Goal: Task Accomplishment & Management: Complete application form

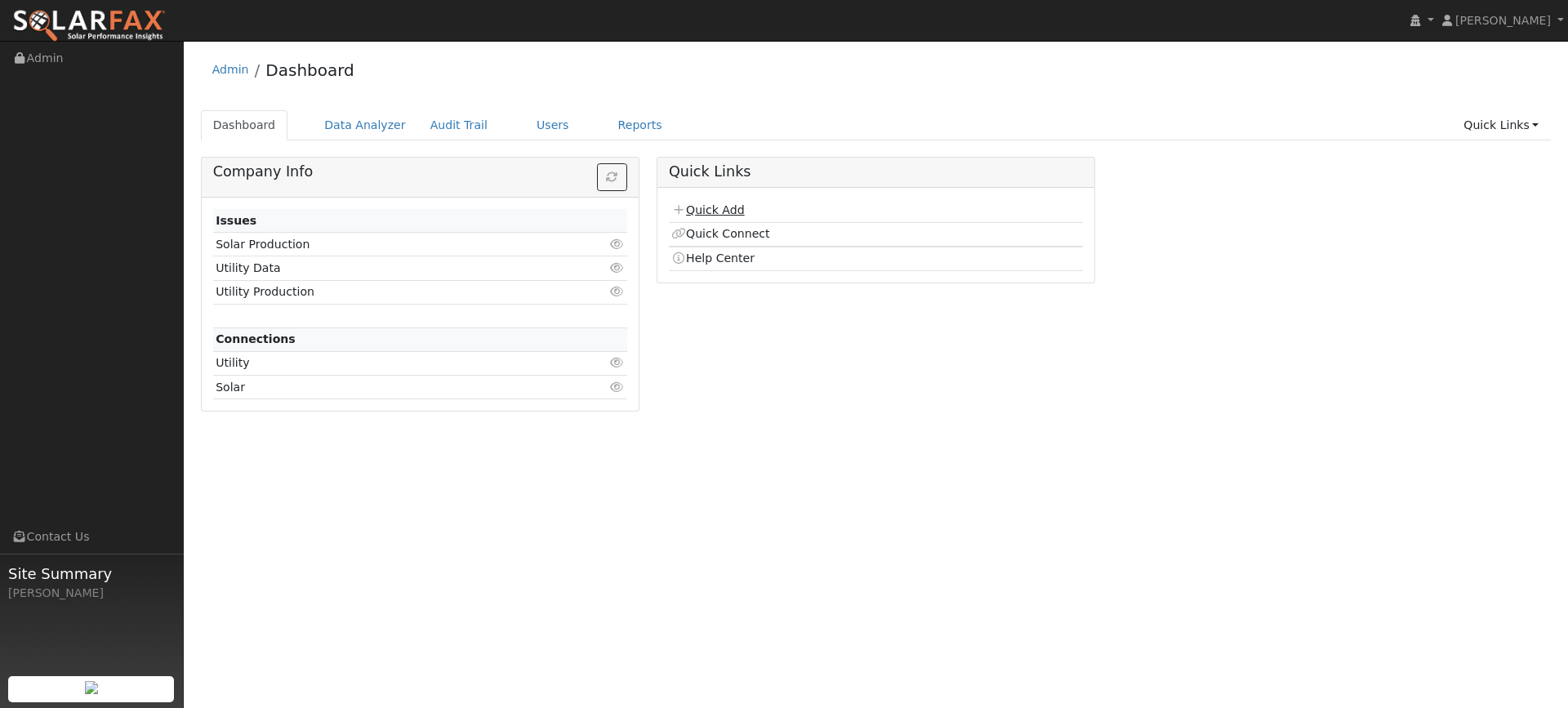
click at [726, 205] on link "Quick Add" at bounding box center [707, 209] width 73 height 13
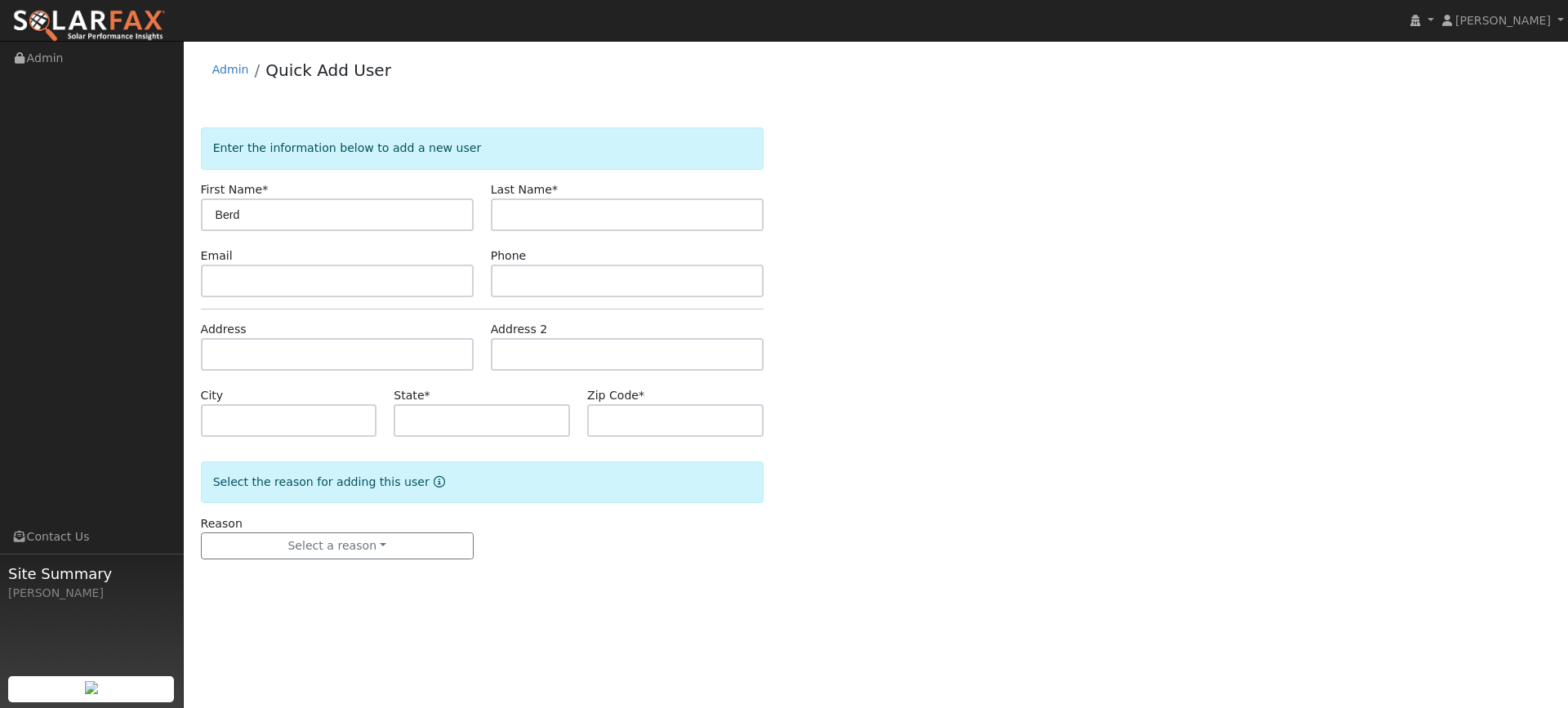
type input "Berd"
paste input "Wendorff"
type input "Von Wendorff"
click at [413, 265] on input "text" at bounding box center [337, 280] width 273 height 32
paste input "bernd_wendorff@hotmail.com"
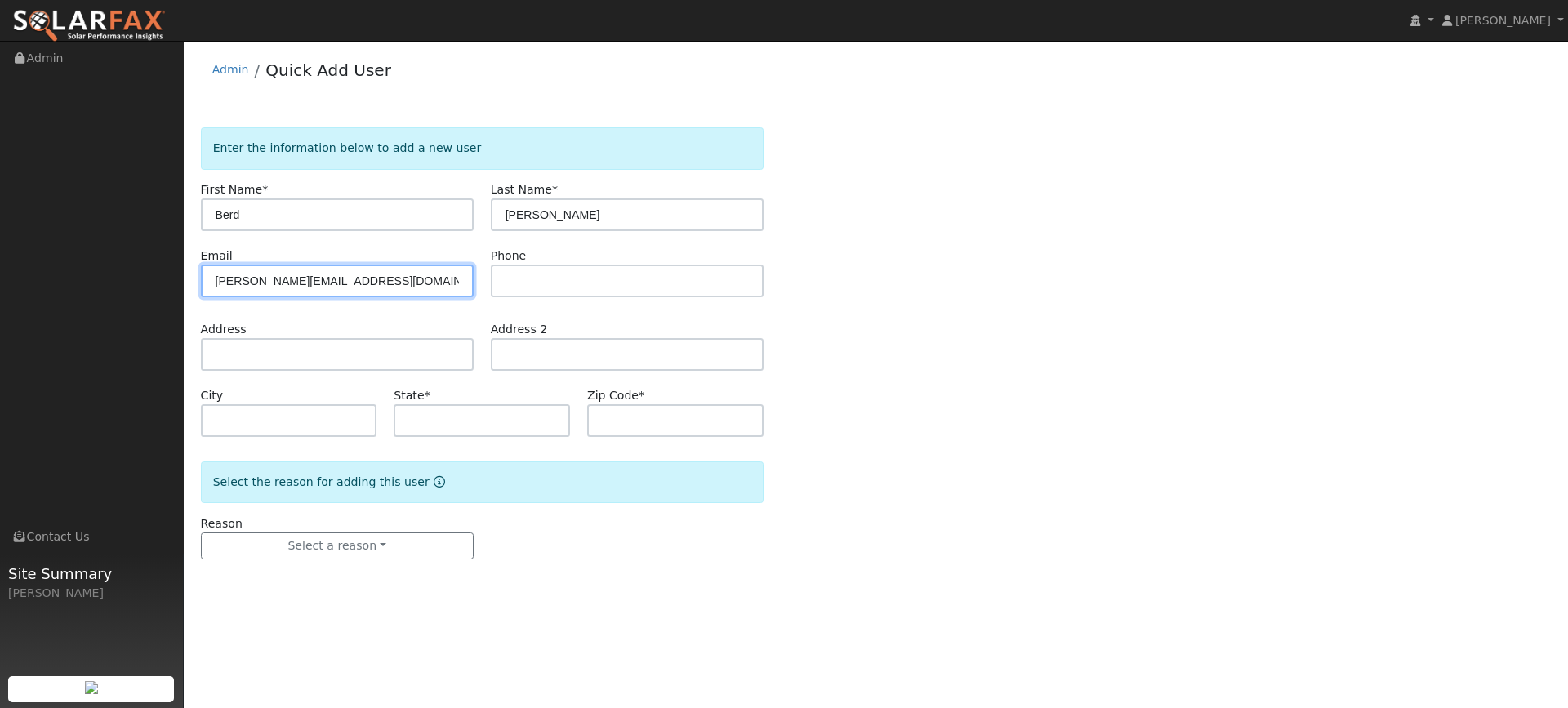
type input "bernd_wendorff@hotmail.com"
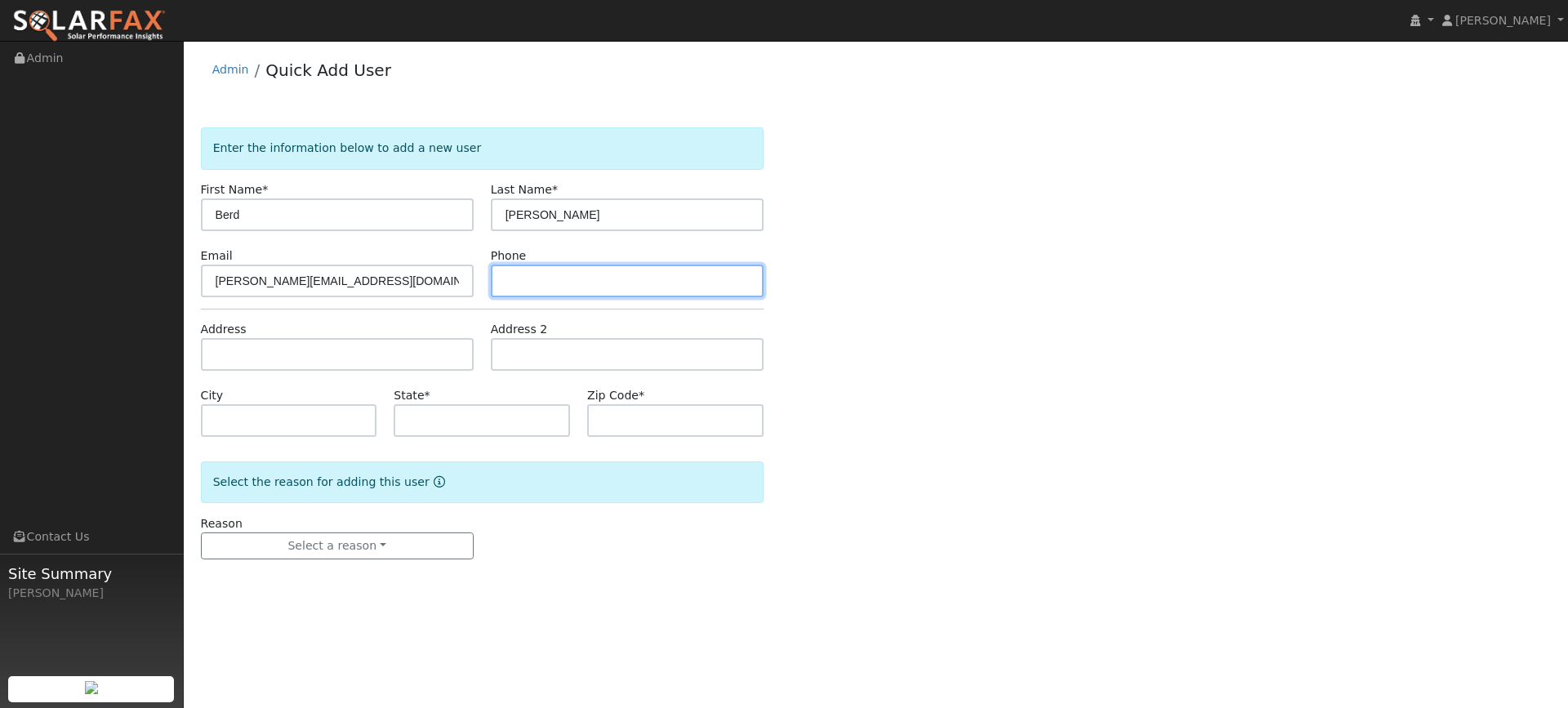
click at [518, 282] on input "text" at bounding box center [628, 280] width 273 height 32
paste input "(916) 367-1890"
type input "(916) 367-1890"
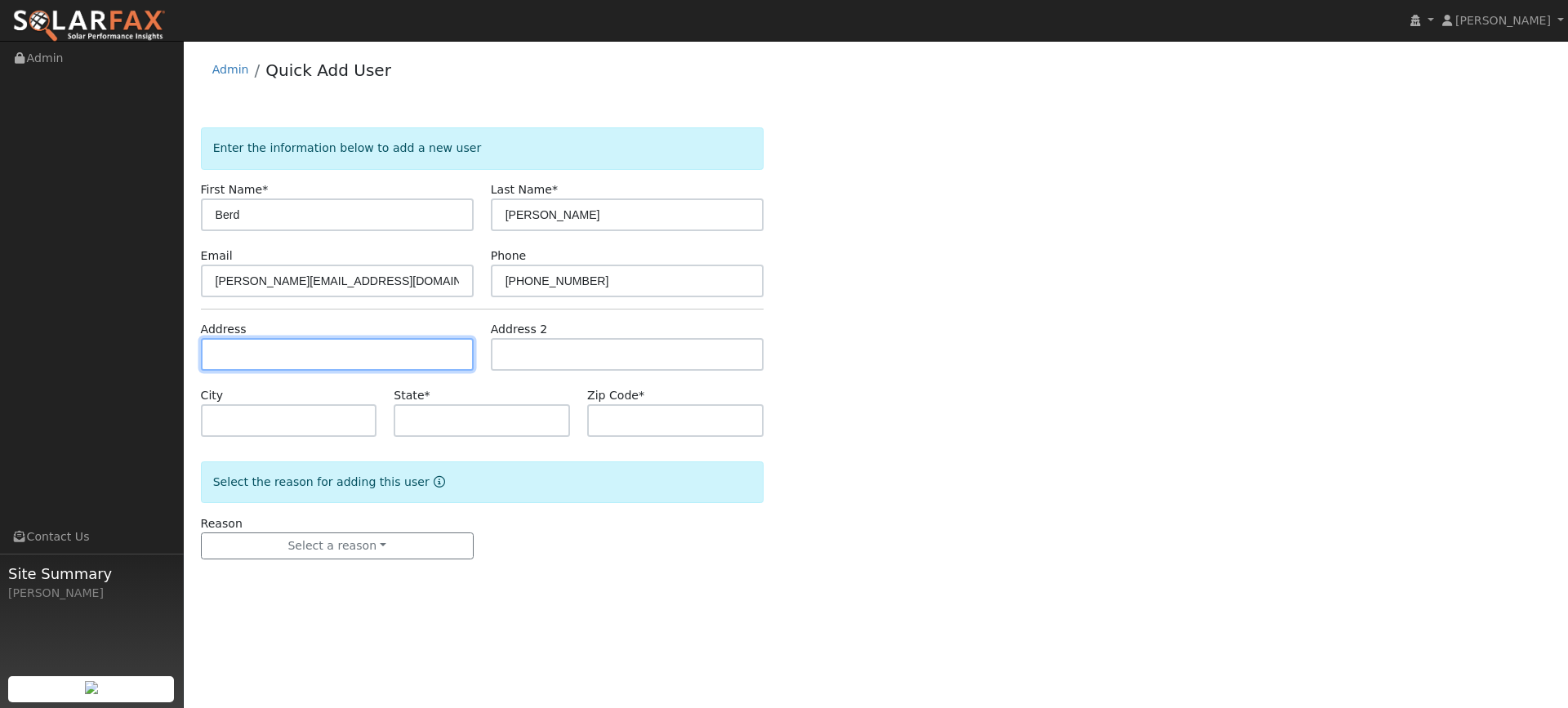
click at [430, 361] on input "text" at bounding box center [337, 354] width 273 height 32
paste input "749 Eda Court"
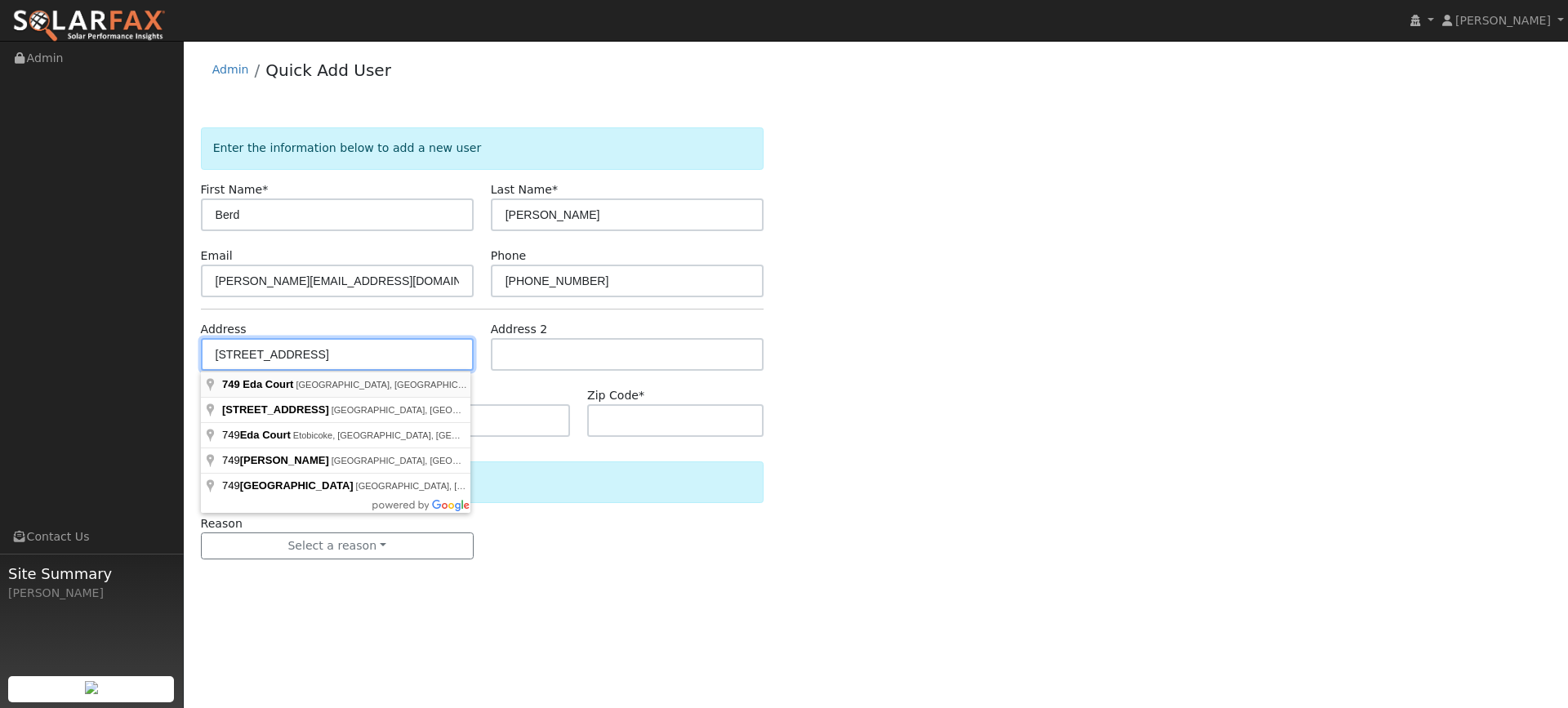
type input "749 Eda Court"
type input "Sonoma"
type input "CA"
type input "95476"
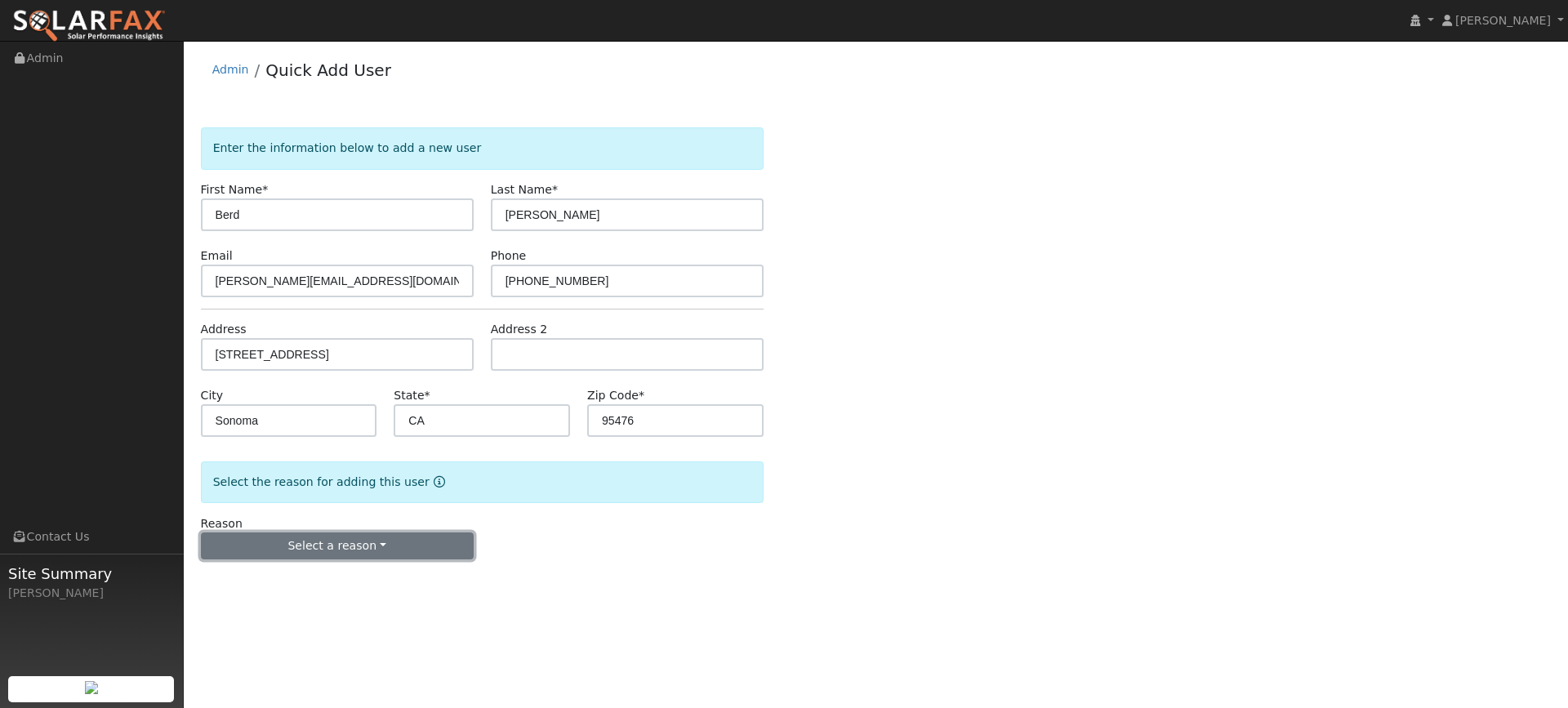
click at [321, 543] on button "Select a reason" at bounding box center [337, 546] width 273 height 28
click at [290, 571] on link "New lead" at bounding box center [292, 579] width 180 height 23
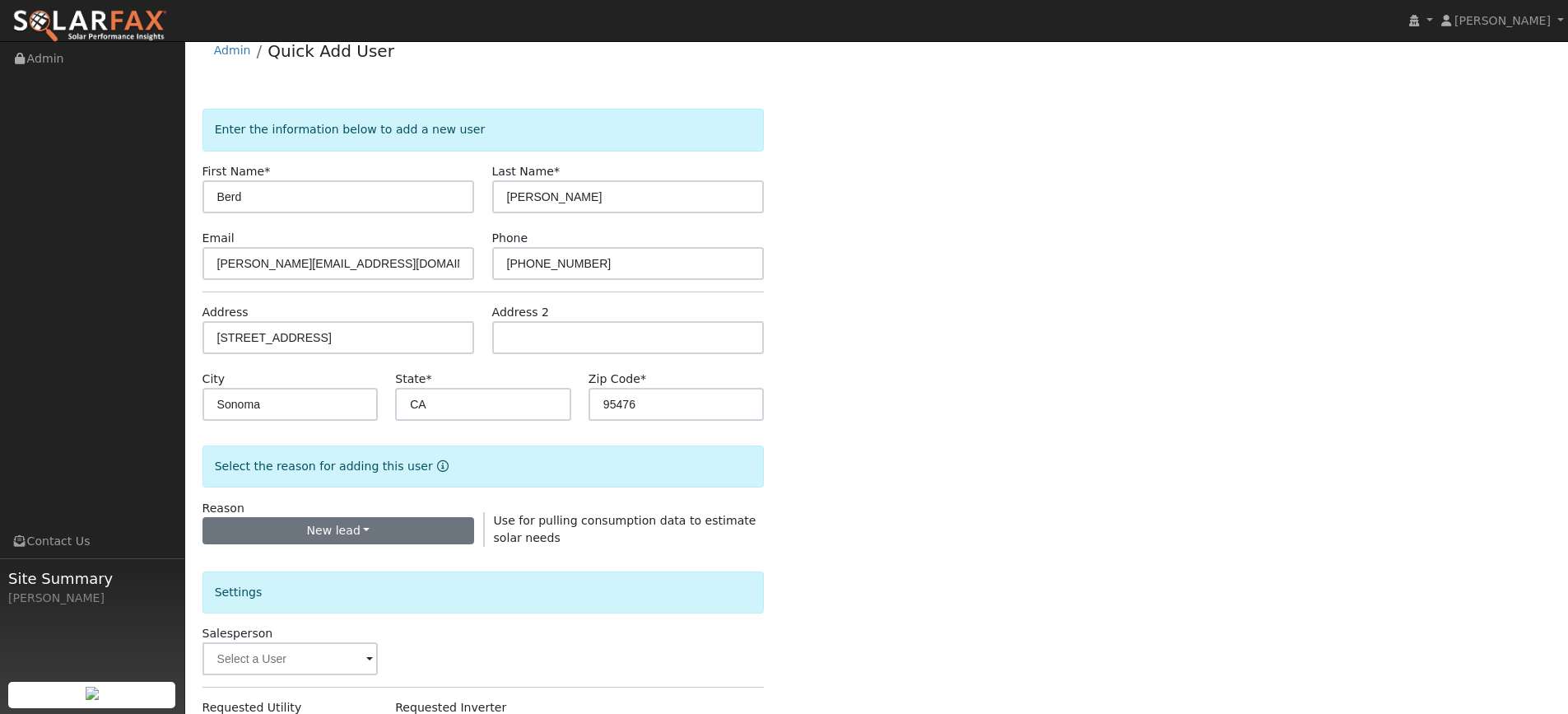
scroll to position [165, 0]
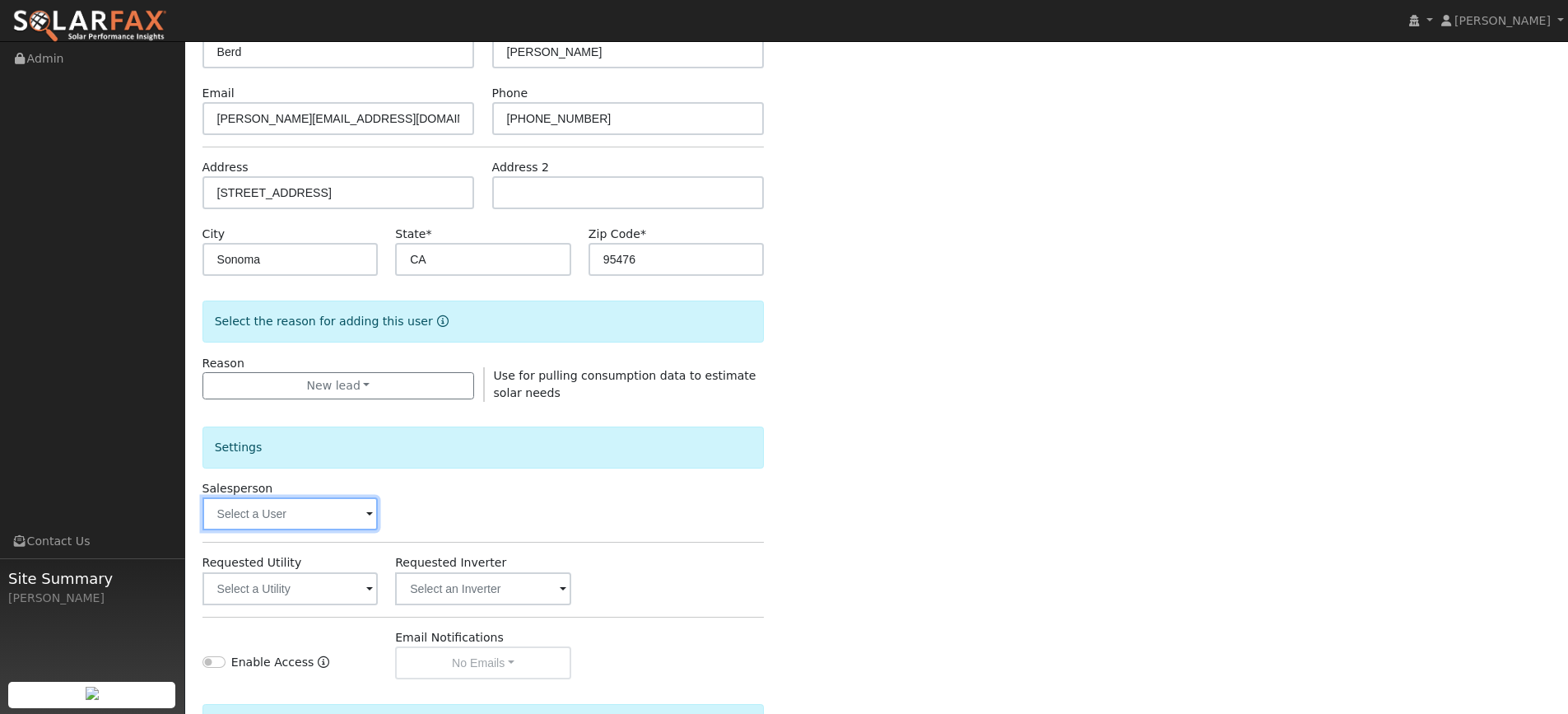
click at [316, 497] on input "text" at bounding box center [290, 513] width 176 height 33
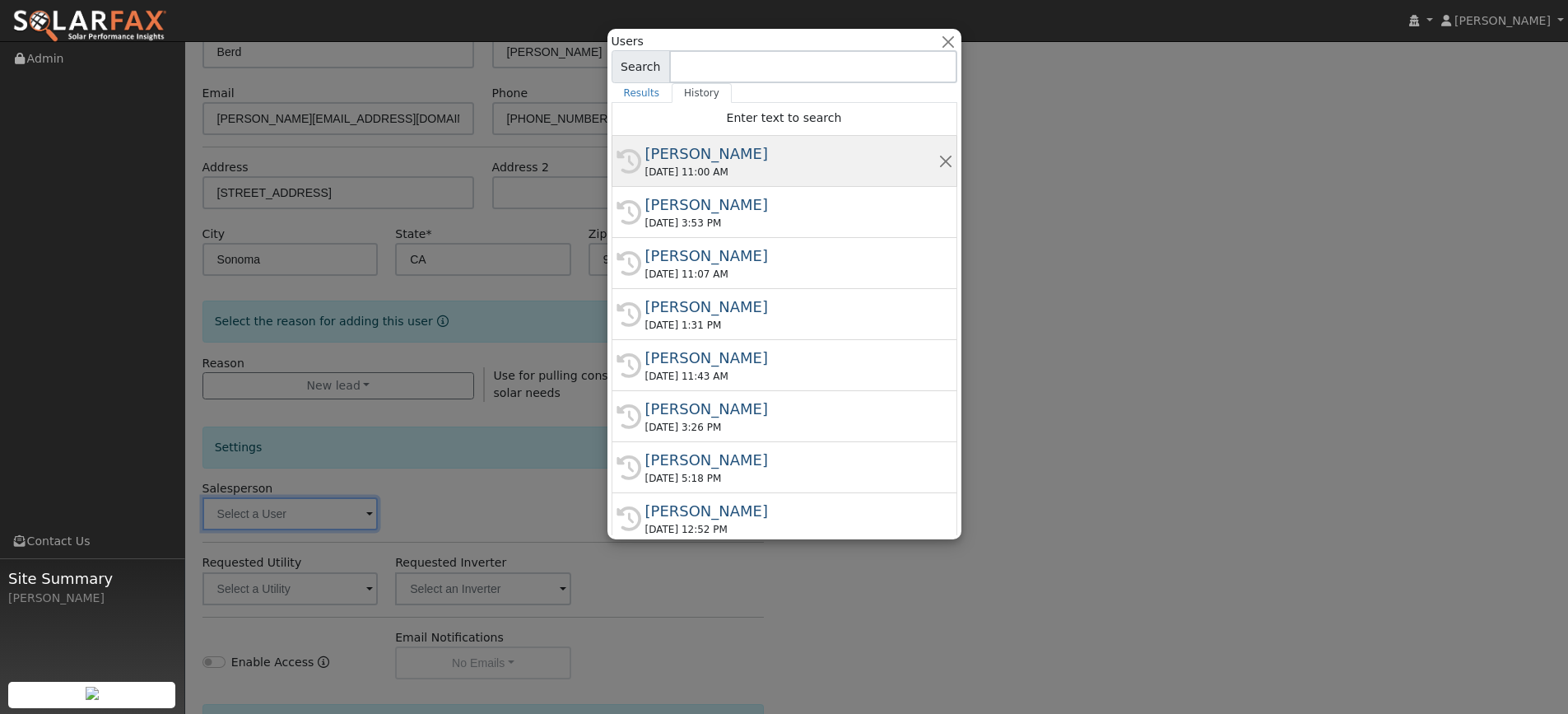
click at [754, 170] on div "09/09/2025 11:00 AM" at bounding box center [792, 172] width 293 height 15
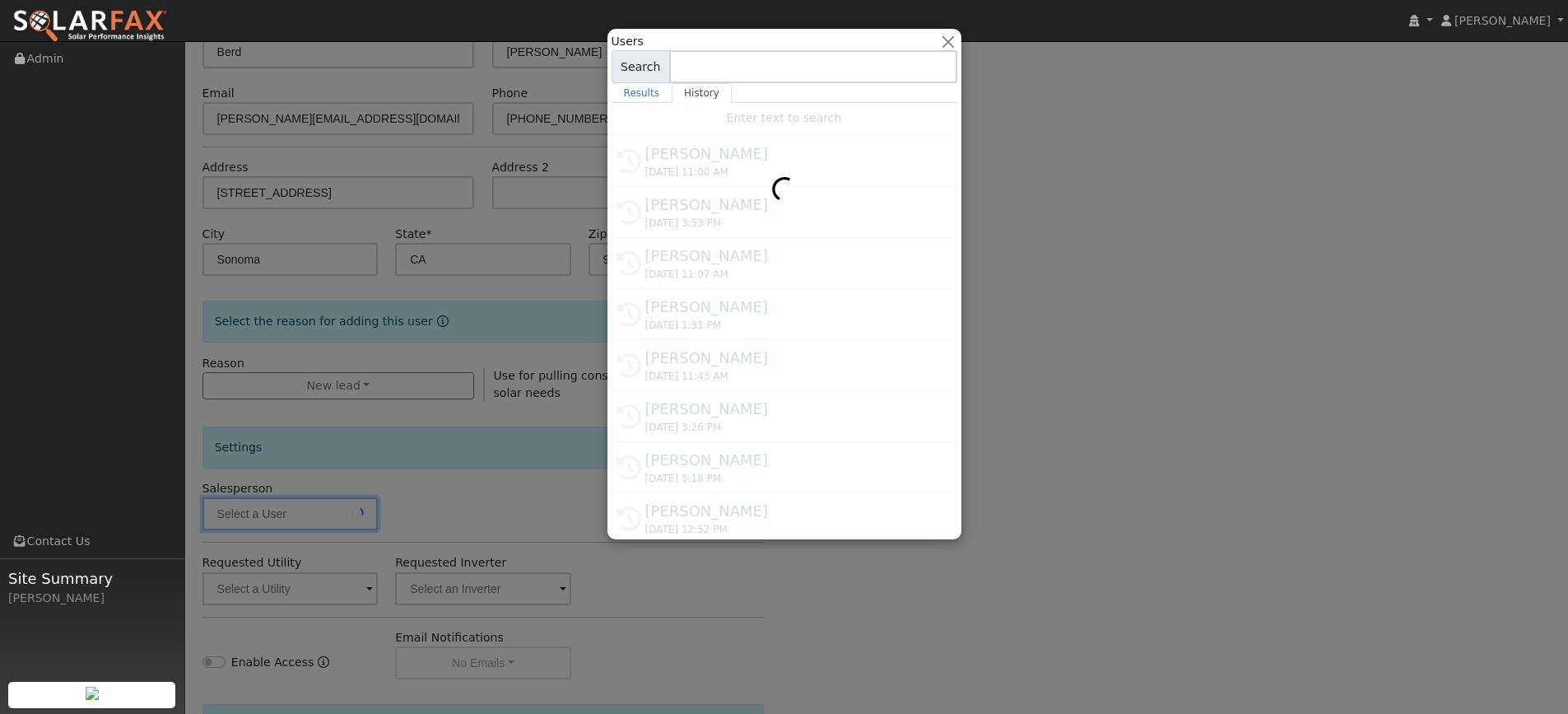
type input "Kelsey Commerford"
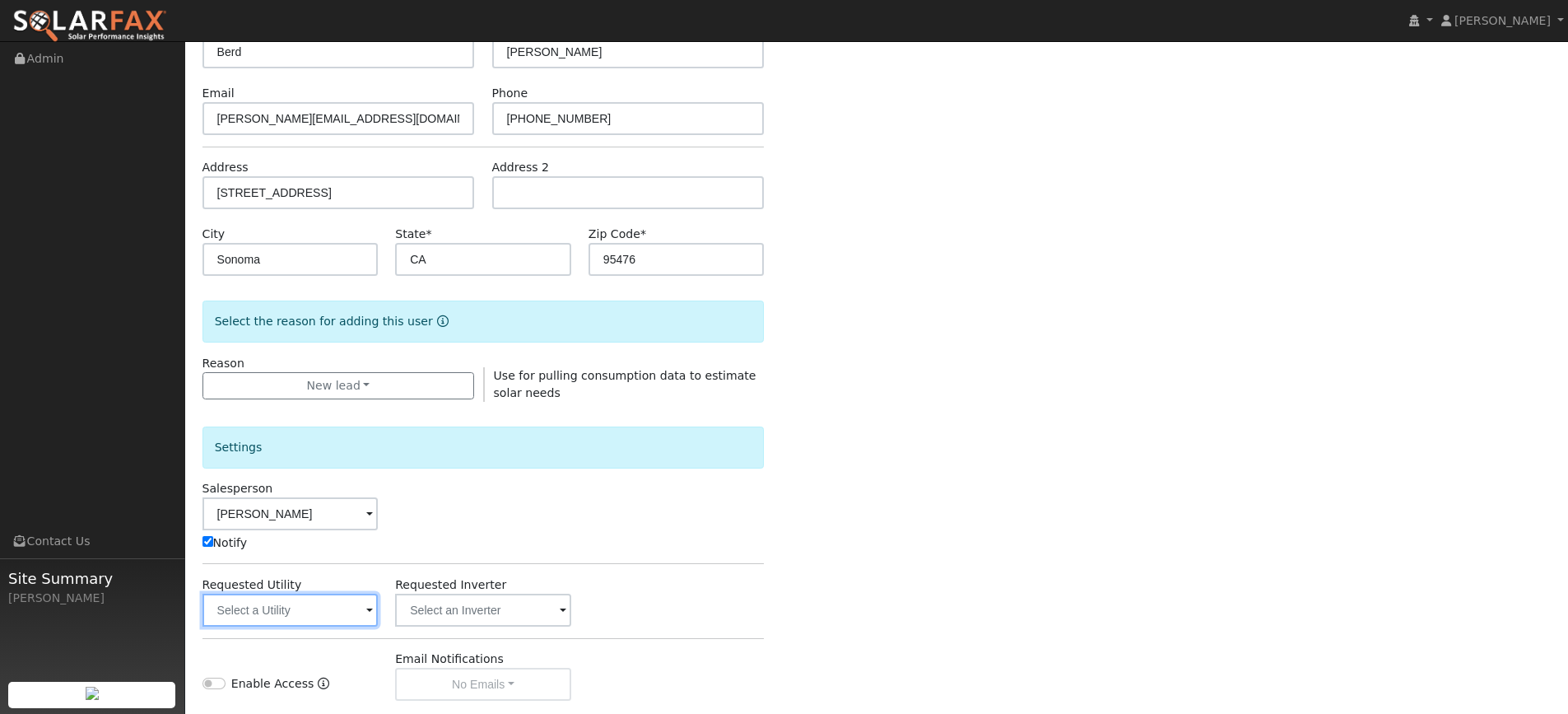
click at [332, 600] on input "text" at bounding box center [290, 609] width 176 height 33
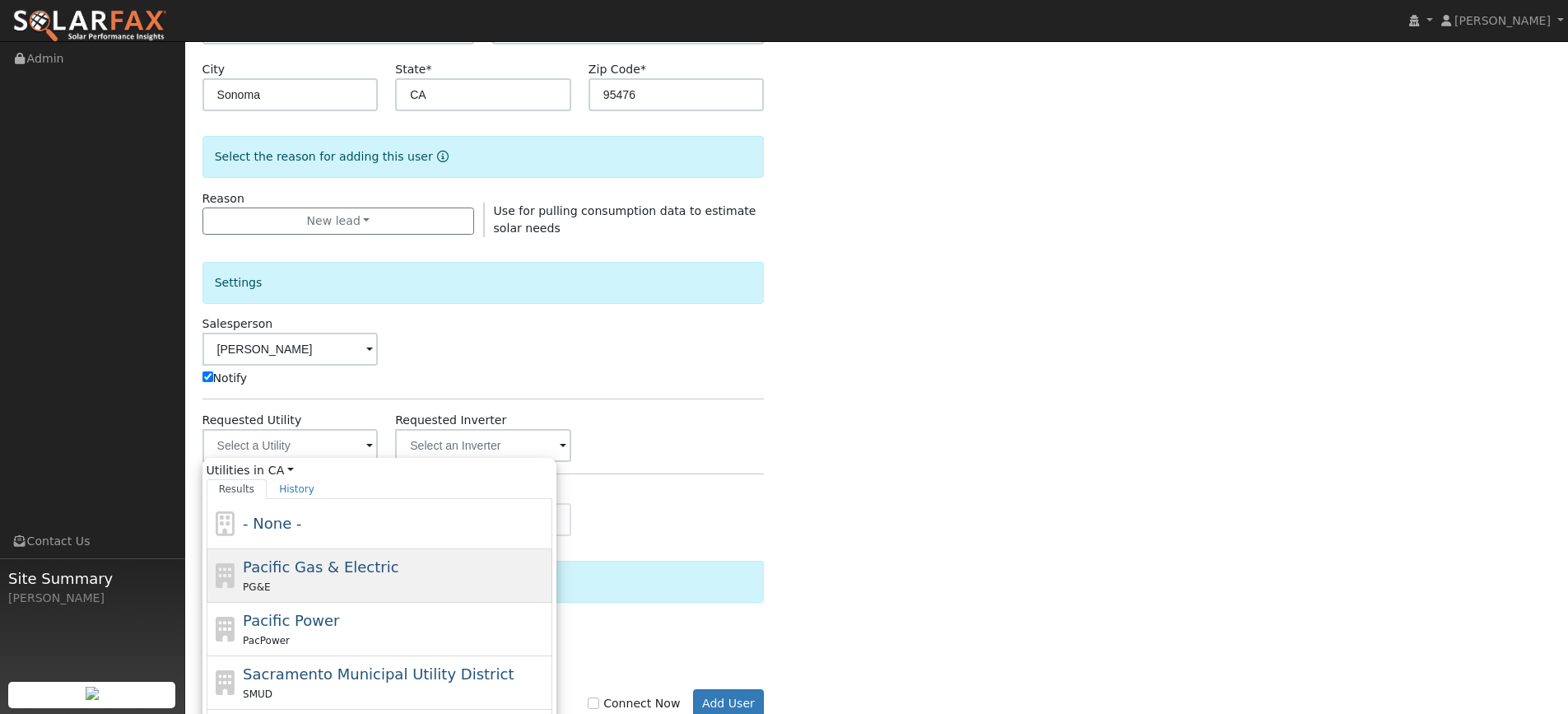
click at [374, 578] on div "PG&E" at bounding box center [395, 587] width 305 height 18
type input "Pacific Gas & Electric"
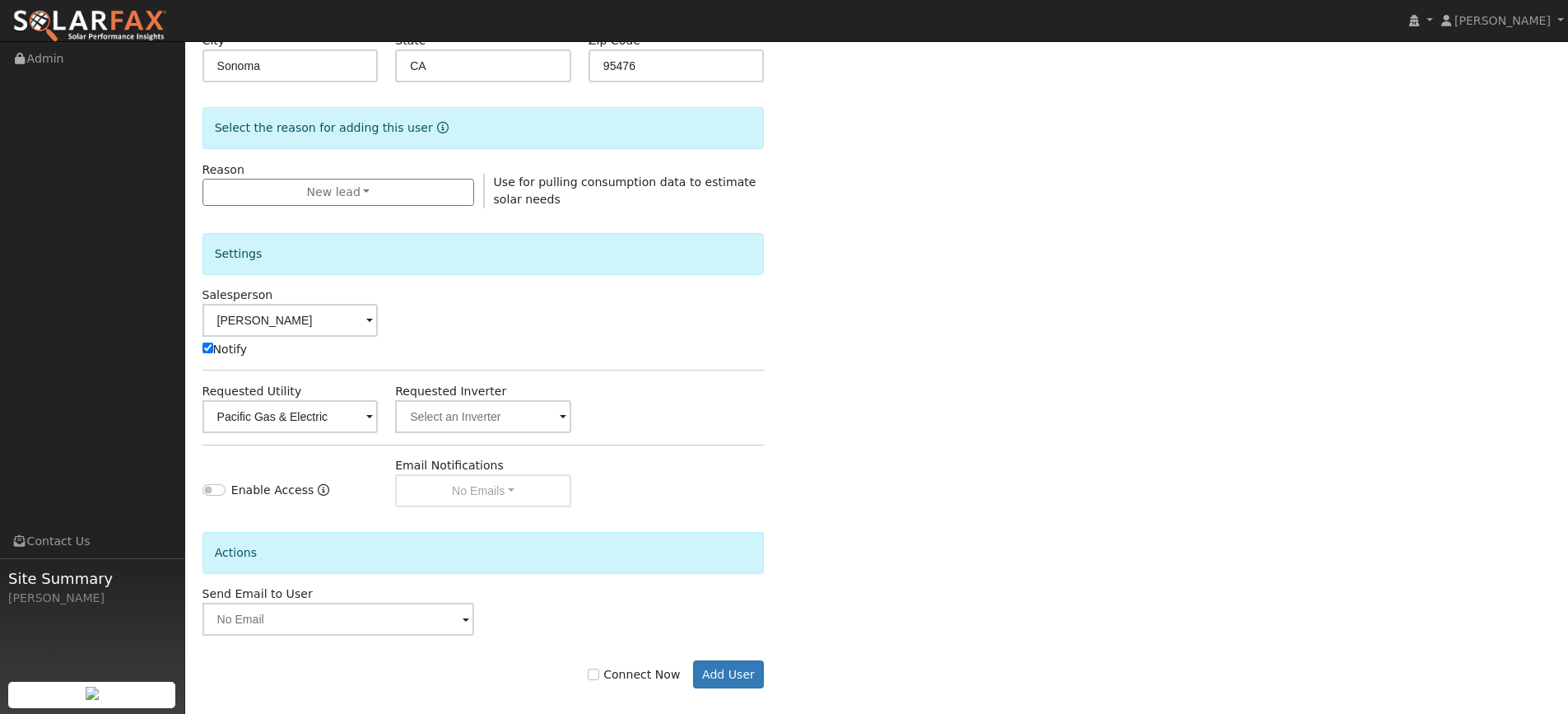
scroll to position [373, 0]
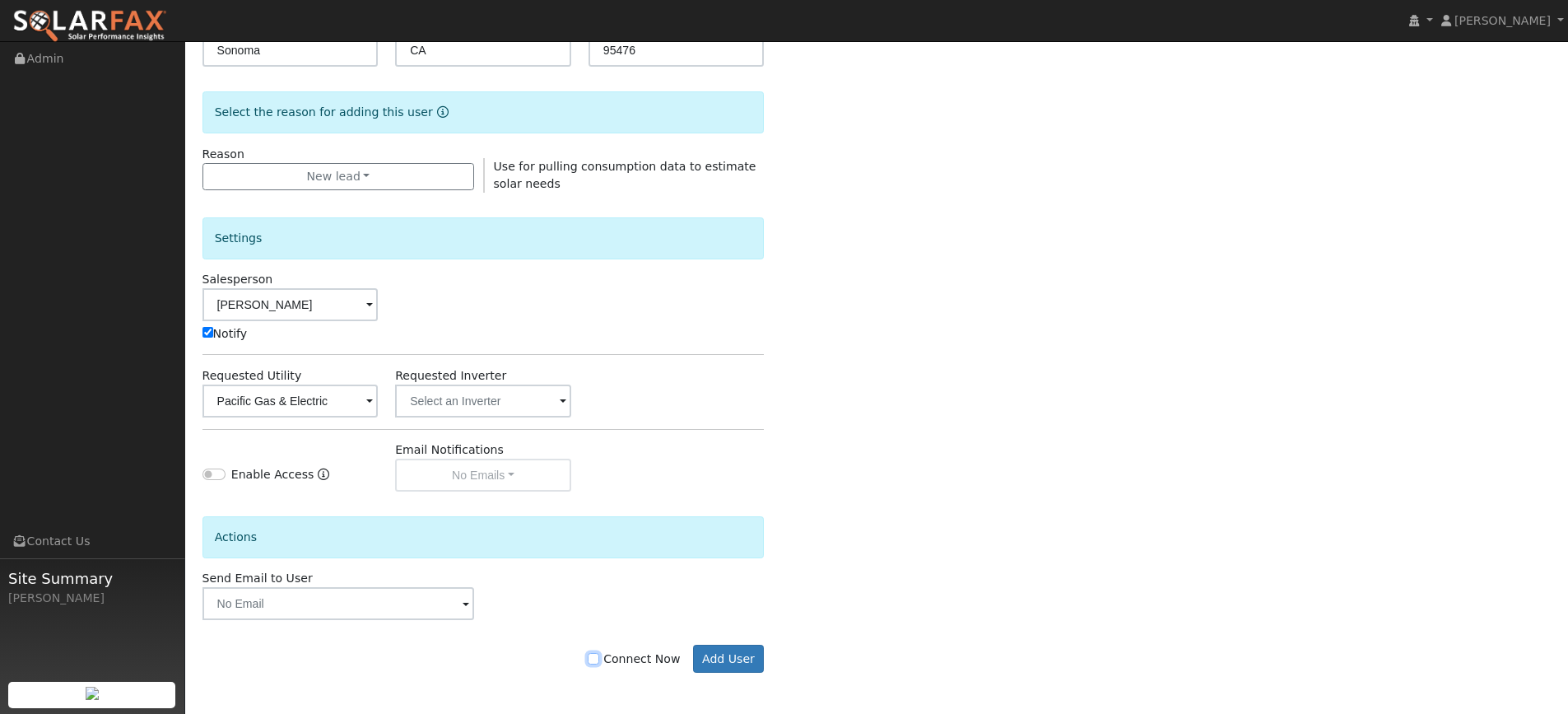
click at [599, 661] on input "Connect Now" at bounding box center [593, 658] width 11 height 11
checkbox input "true"
click at [713, 660] on button "Add User" at bounding box center [728, 658] width 71 height 28
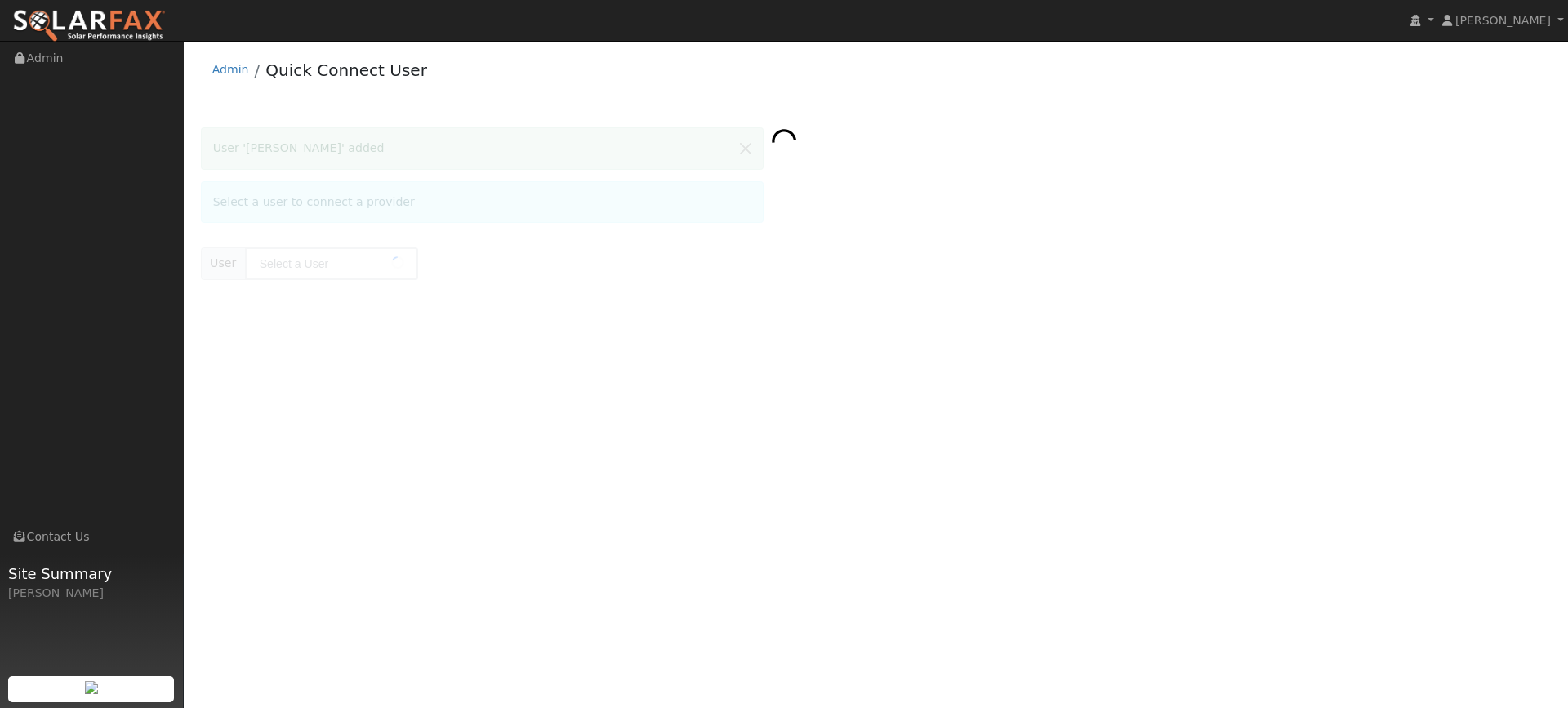
type input "[PERSON_NAME]"
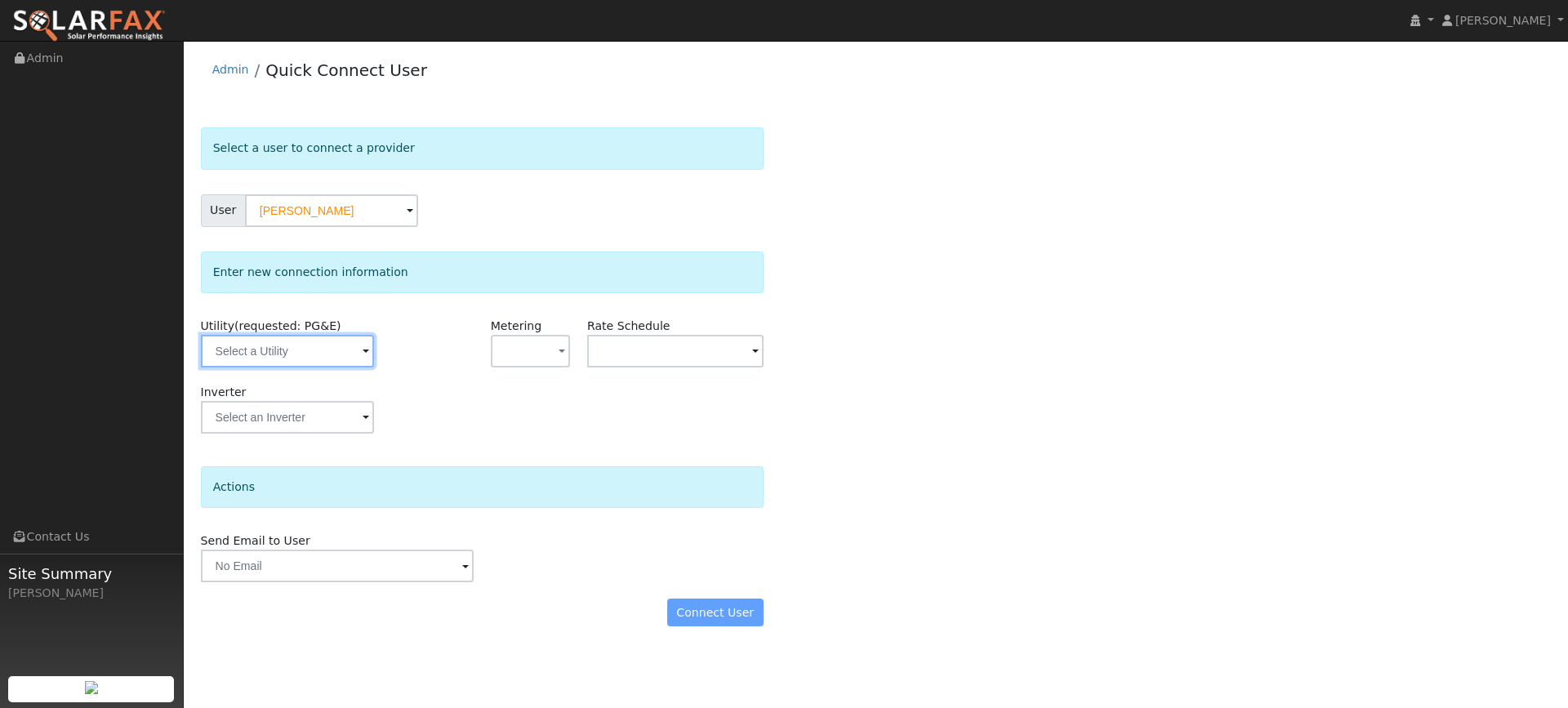
click at [310, 346] on input "text" at bounding box center [287, 350] width 173 height 32
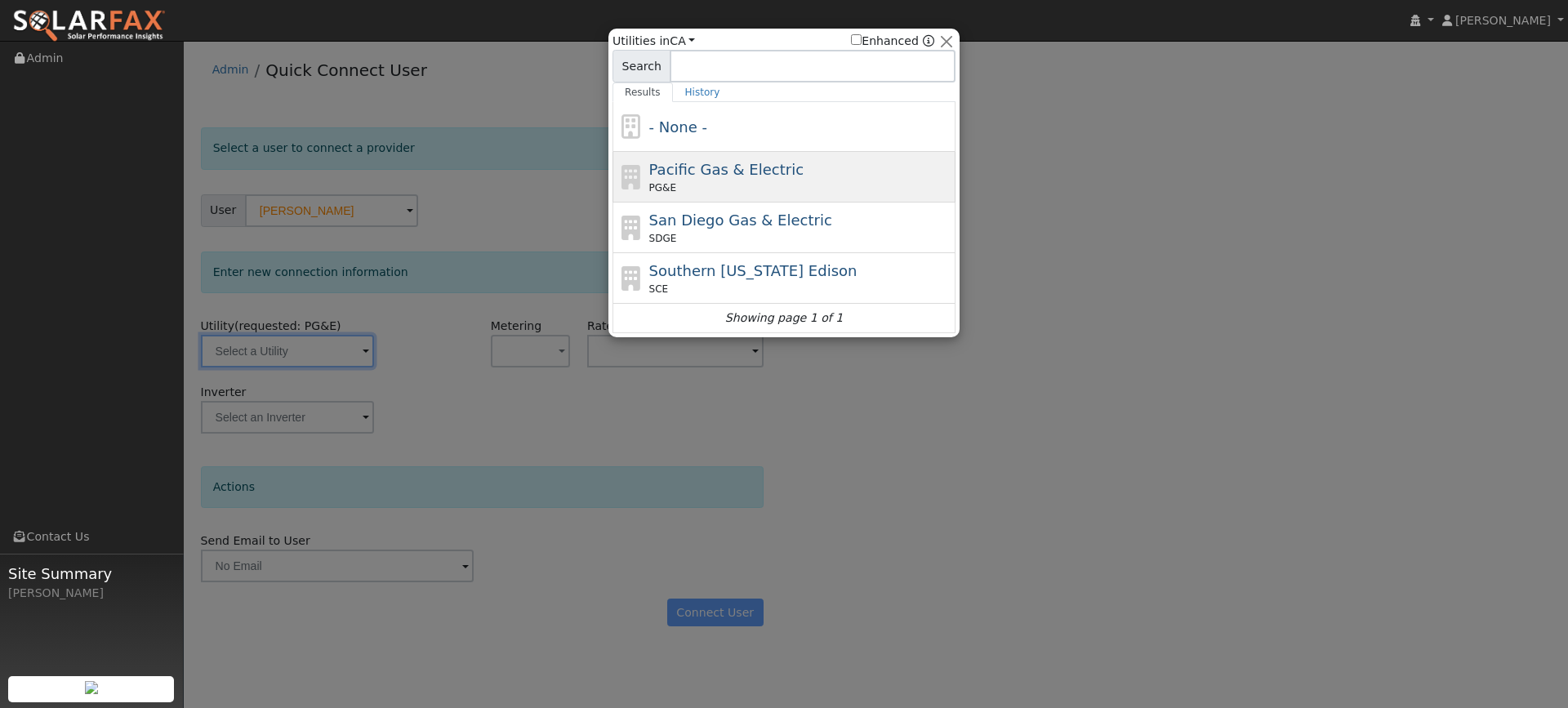
click at [662, 179] on div "Pacific Gas & Electric PG&E" at bounding box center [800, 177] width 303 height 37
type input "PG&E"
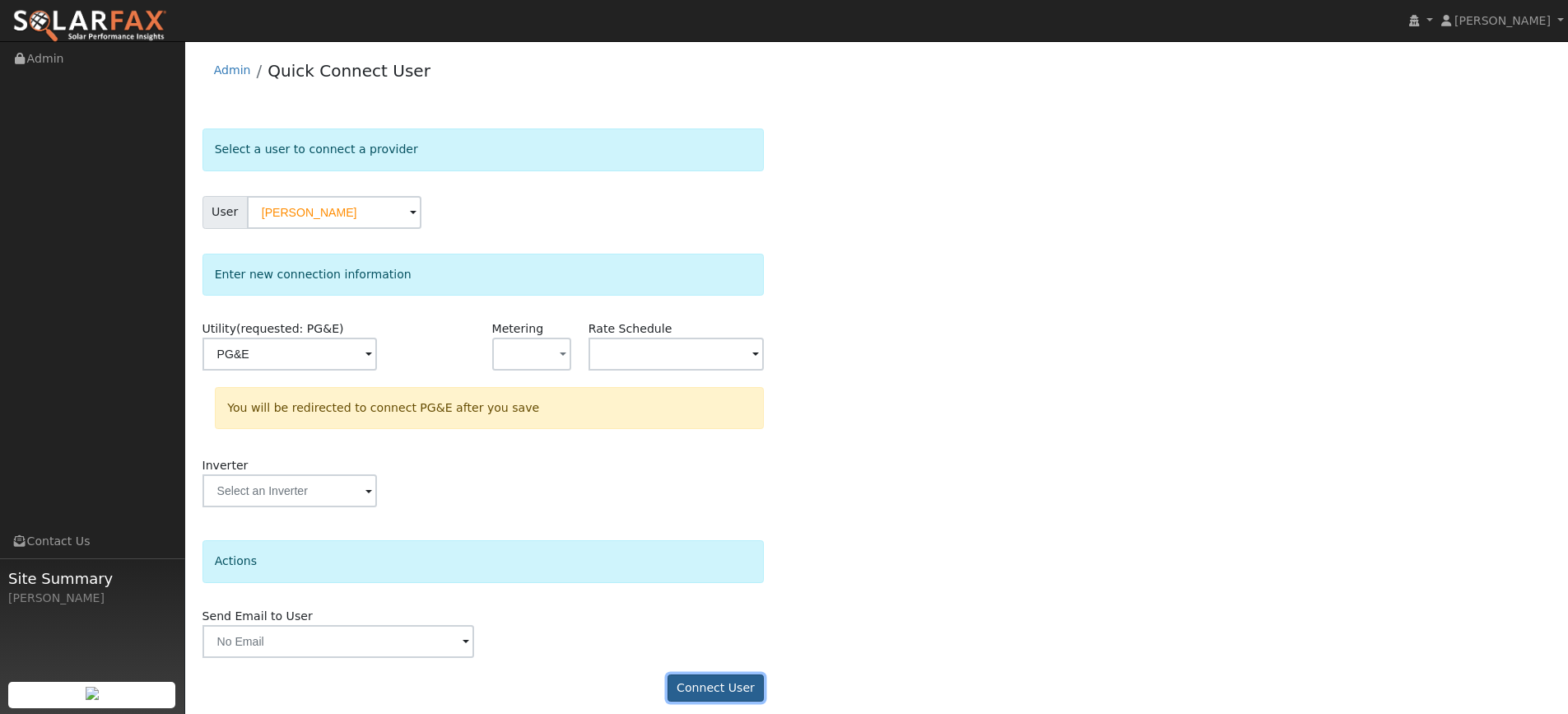
click at [711, 676] on button "Connect User" at bounding box center [716, 688] width 97 height 28
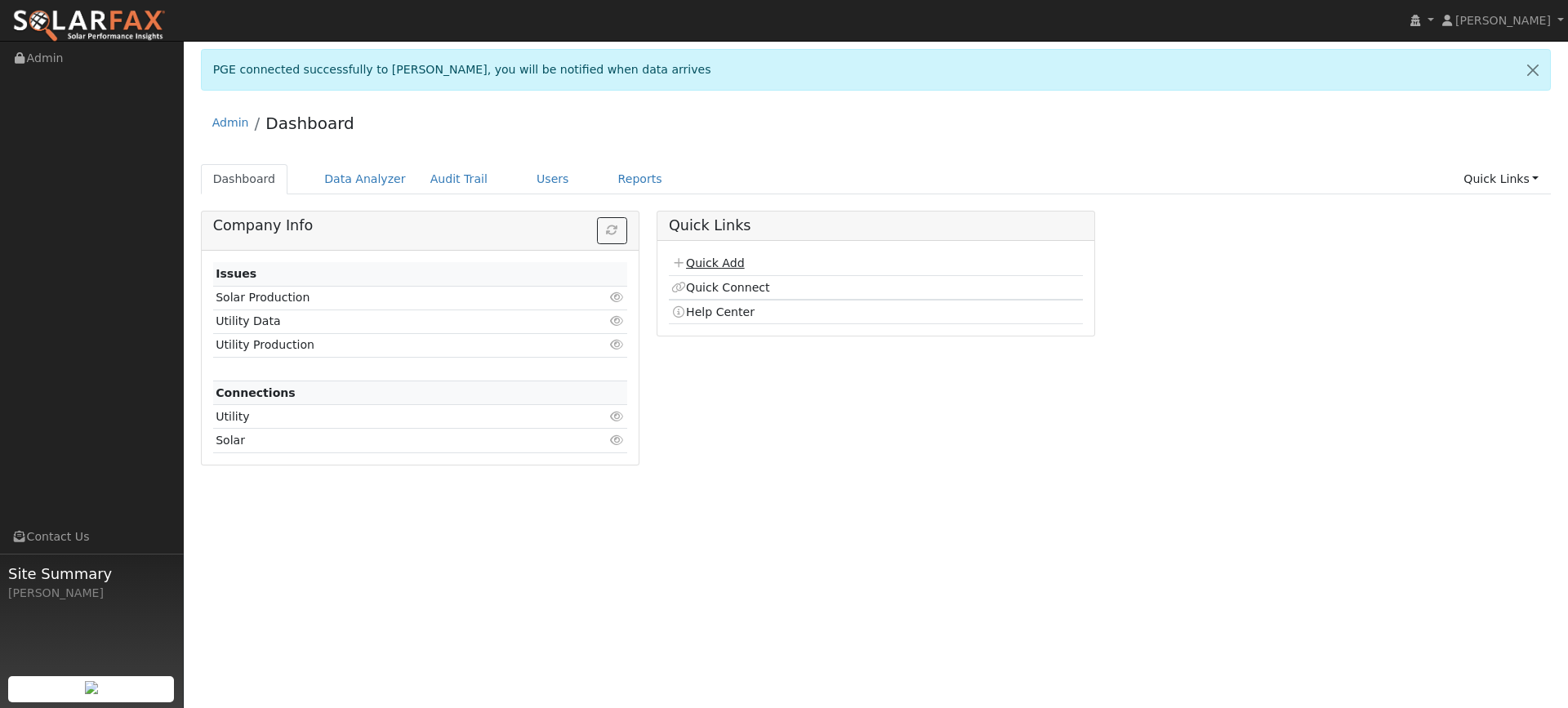
click at [733, 261] on link "Quick Add" at bounding box center [707, 263] width 73 height 13
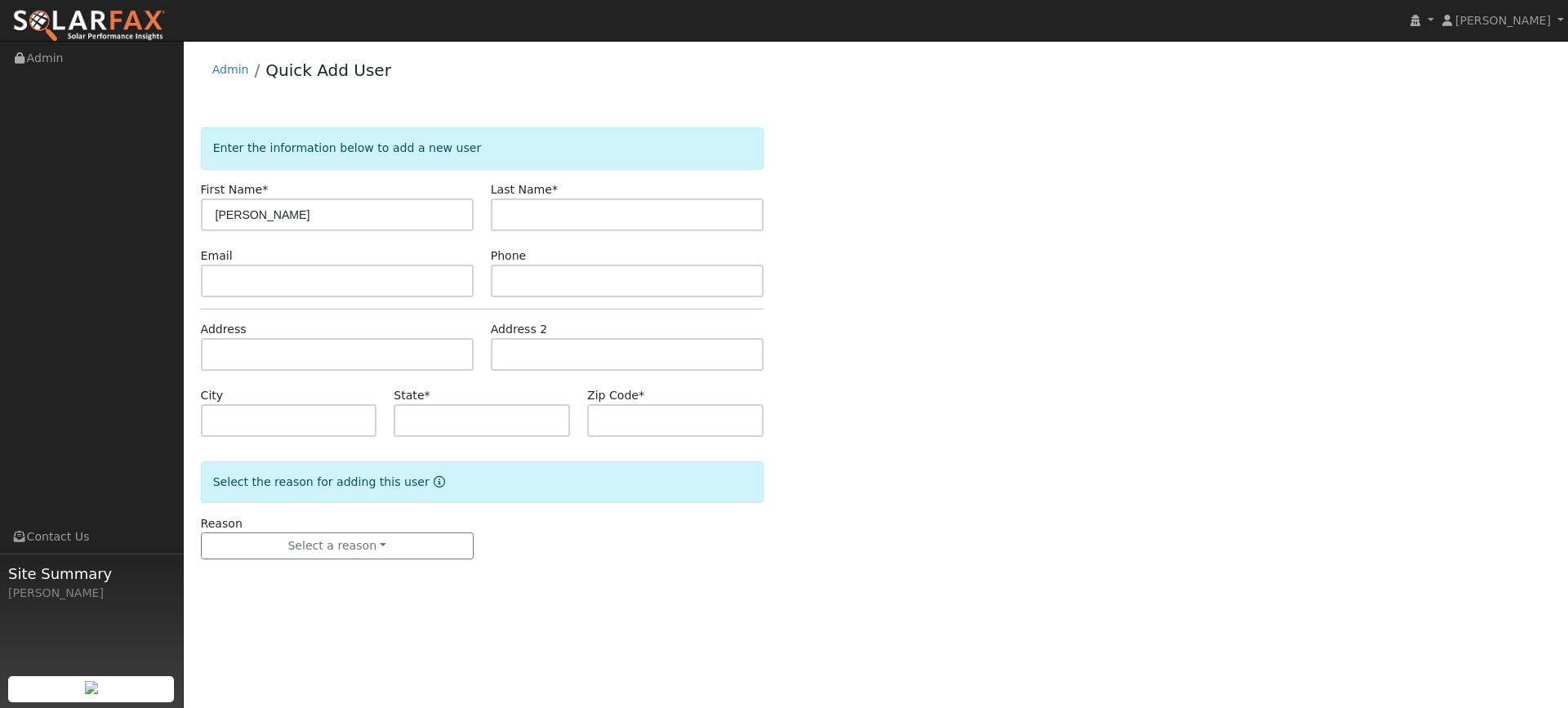
type input "[PERSON_NAME]"
type input "Green"
paste input "[EMAIL_ADDRESS][DOMAIN_NAME]"
type input "[EMAIL_ADDRESS][DOMAIN_NAME]"
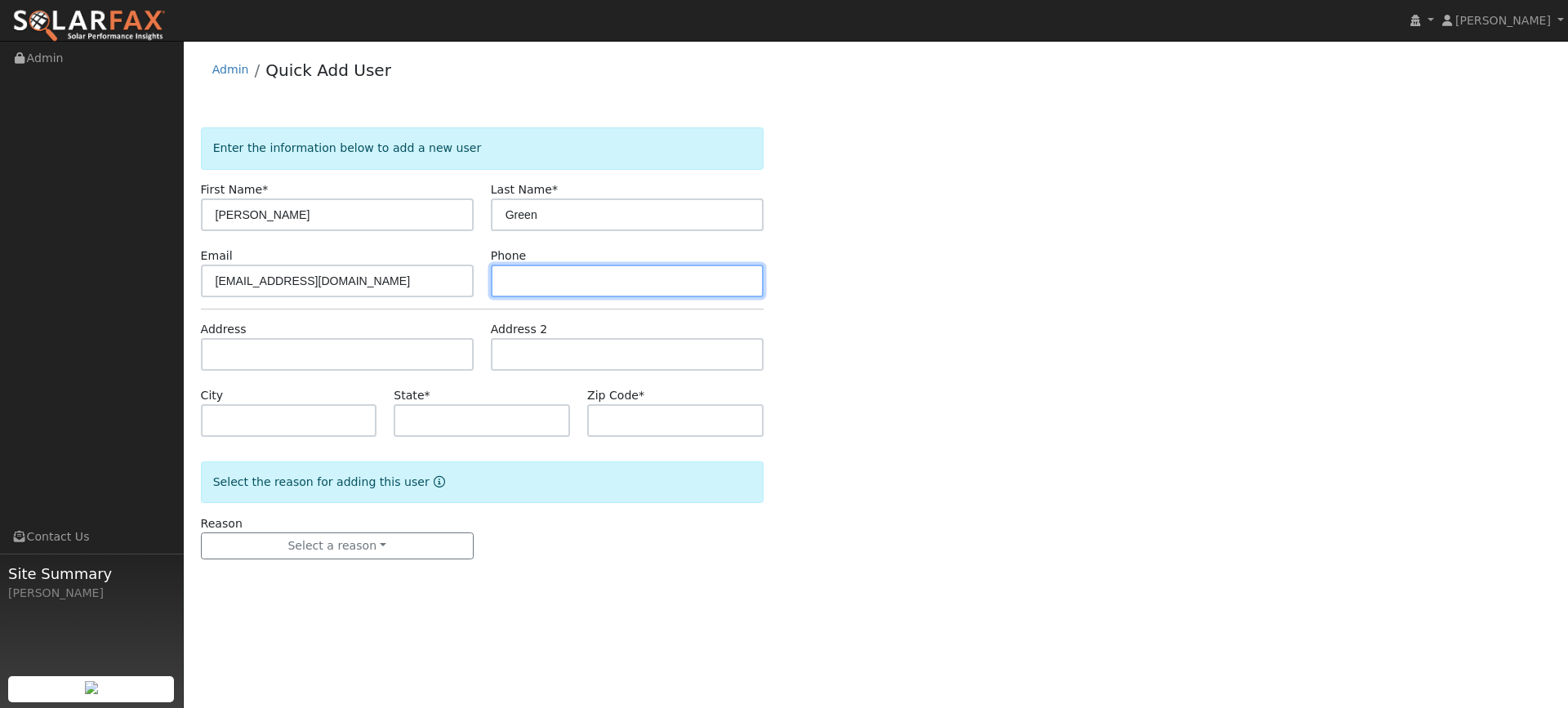
click at [622, 269] on input "text" at bounding box center [628, 280] width 273 height 32
paste input "[PHONE_NUMBER]"
type input "[PHONE_NUMBER]"
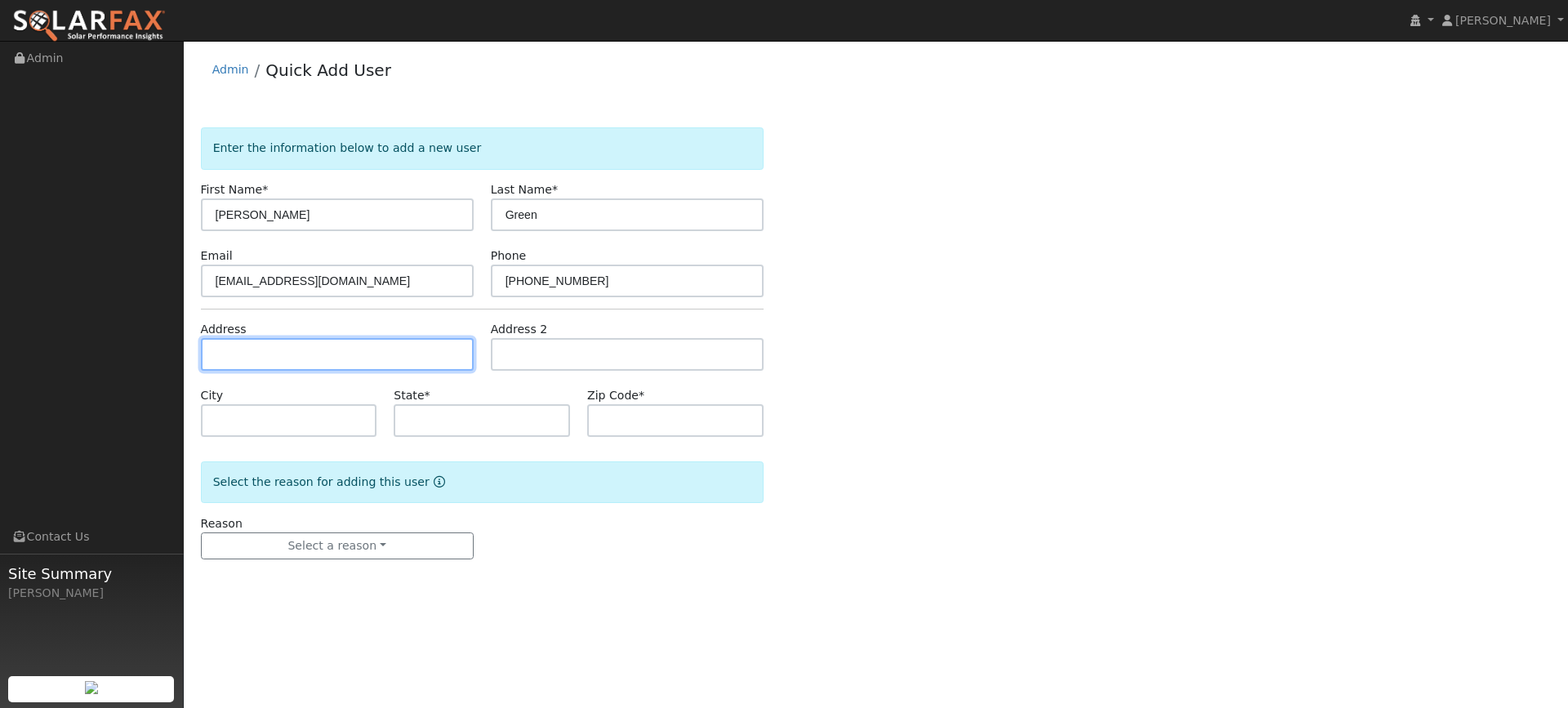
click at [362, 348] on input "text" at bounding box center [337, 354] width 273 height 32
paste input "[STREET_ADDRESS]"
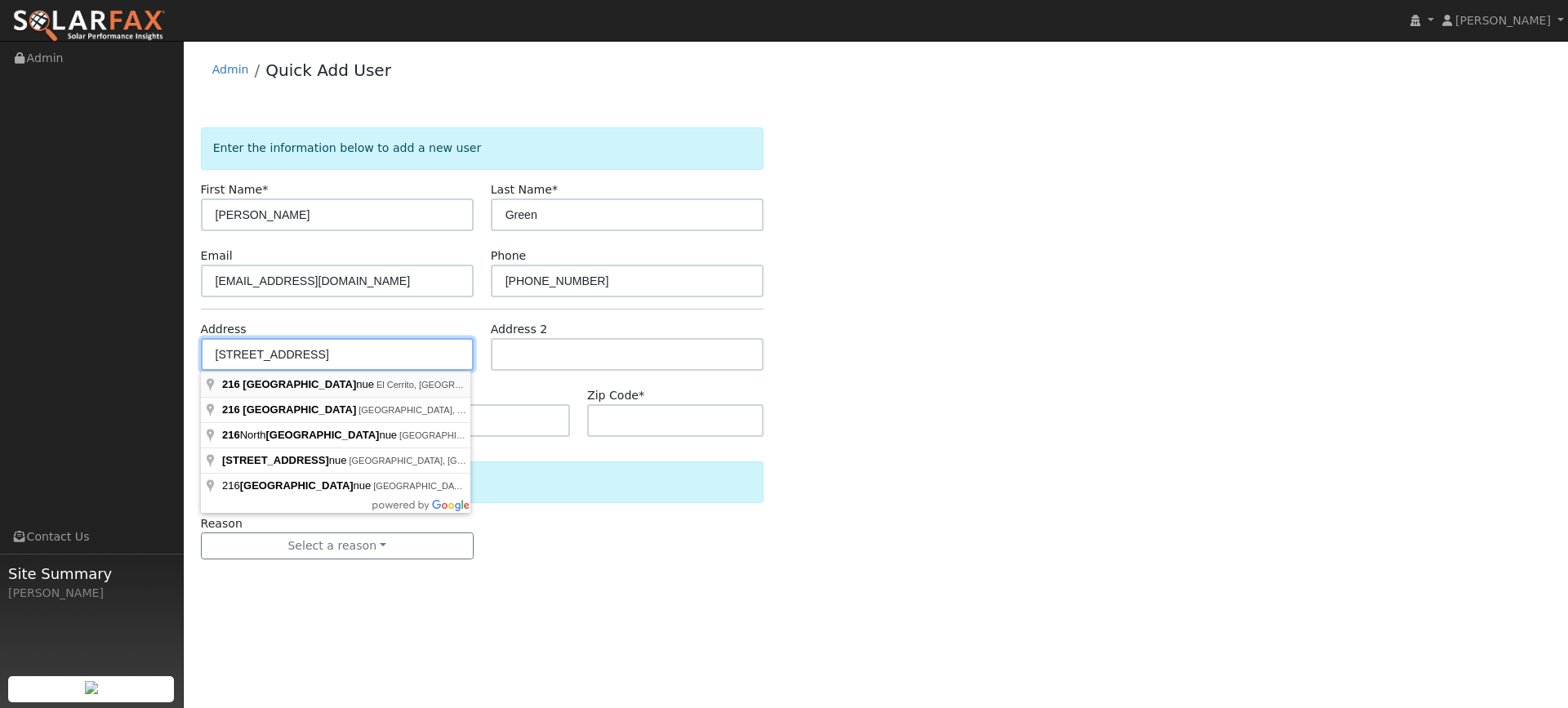
type input "216 Ashbury Avenue"
type input "El Cerrito"
type input "CA"
type input "94530"
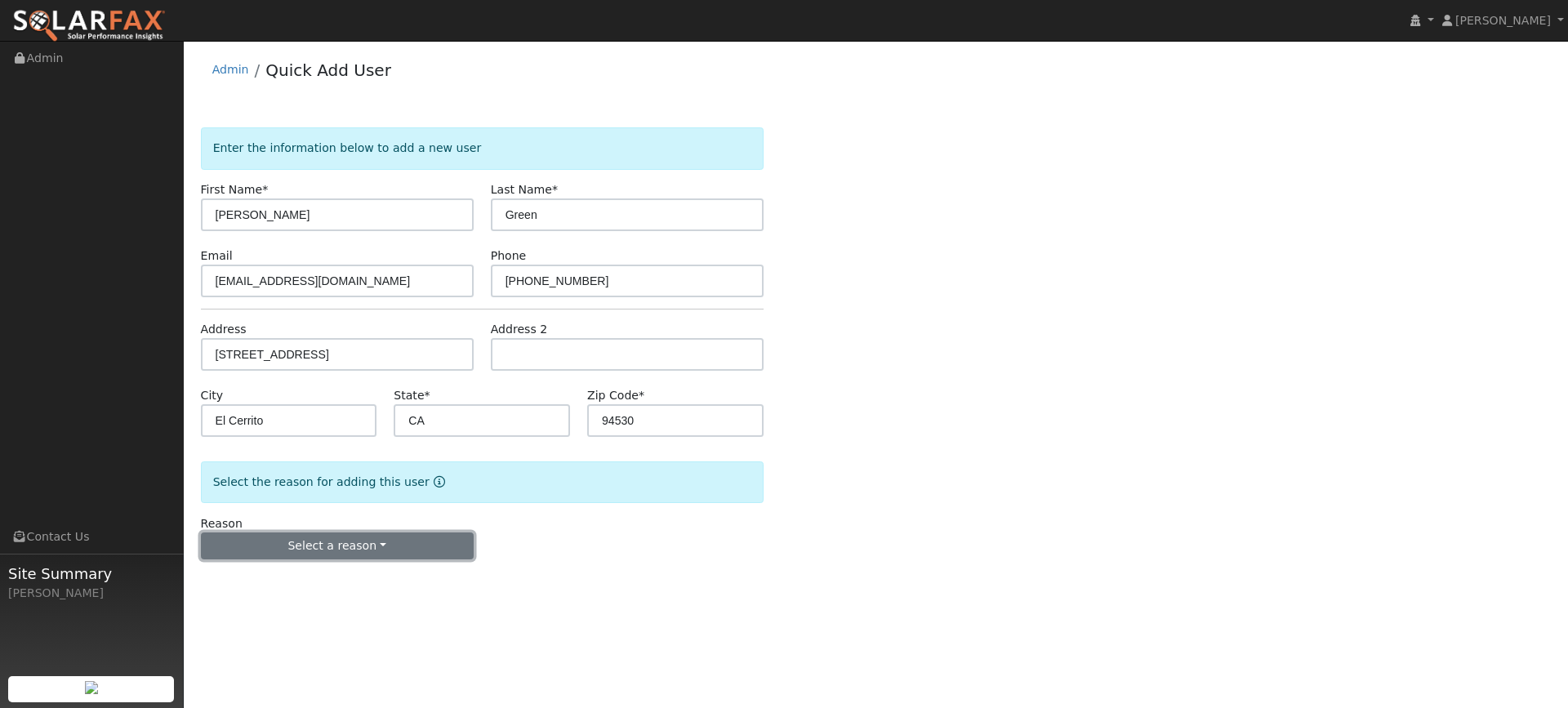
click at [329, 545] on button "Select a reason" at bounding box center [337, 546] width 273 height 28
click at [310, 576] on link "New lead" at bounding box center [292, 579] width 180 height 23
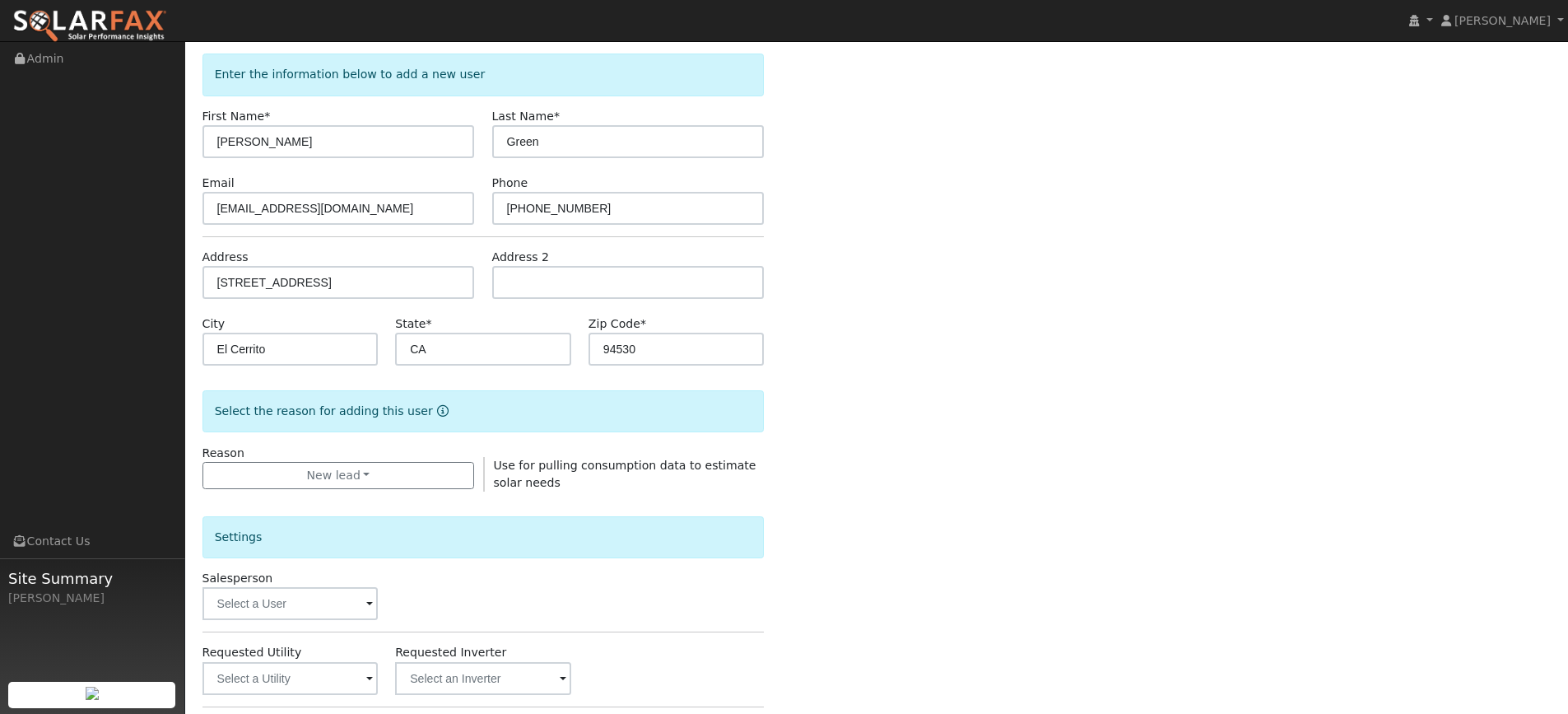
scroll to position [165, 0]
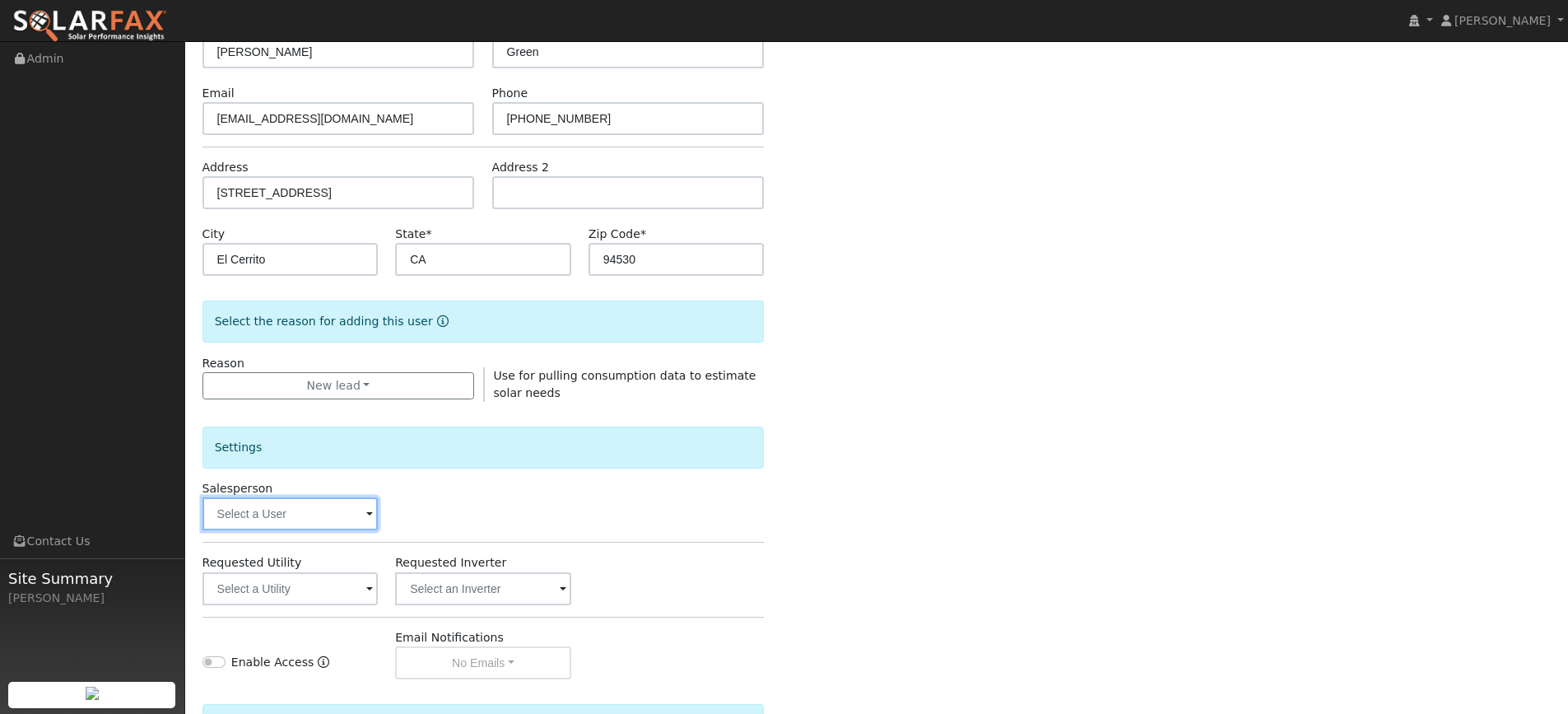
click at [322, 530] on input "text" at bounding box center [290, 513] width 176 height 33
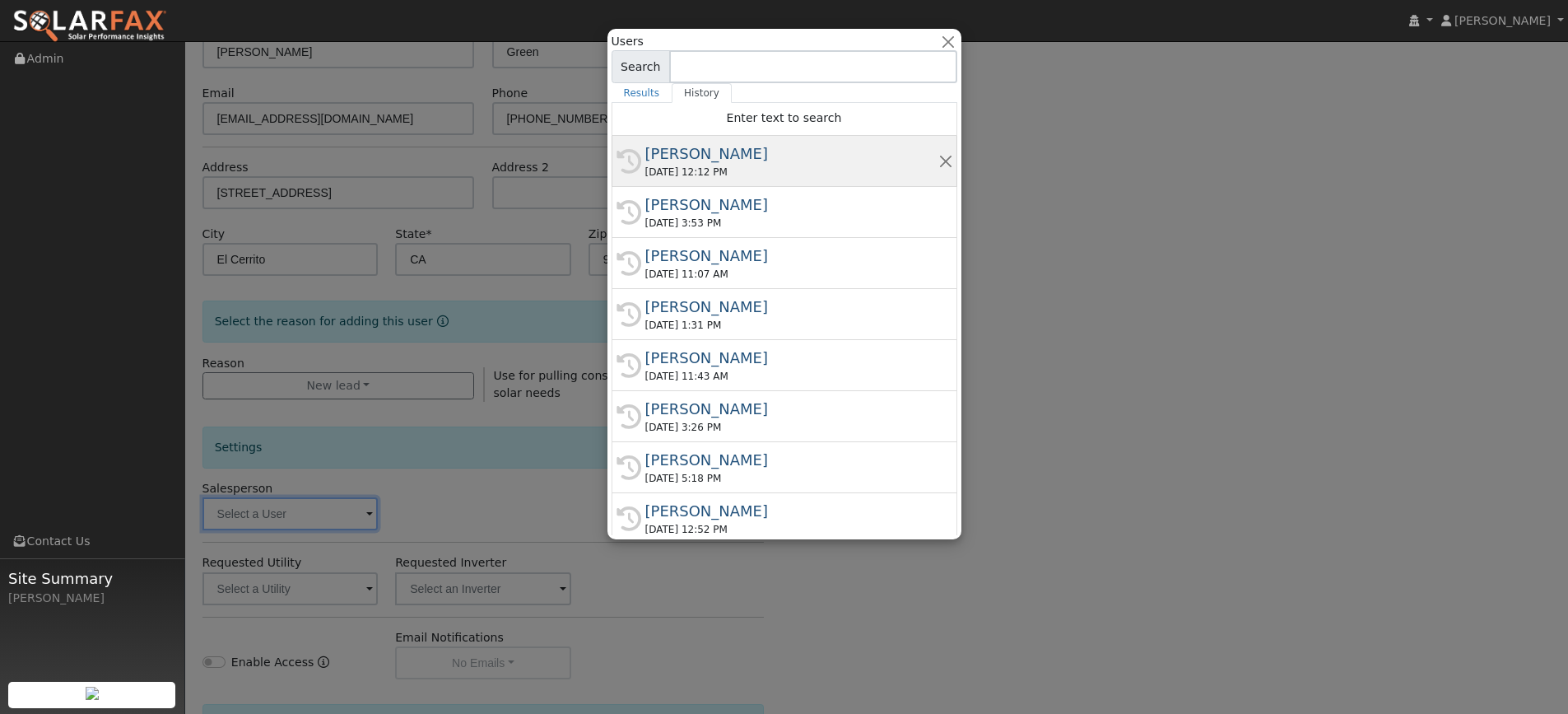
click at [721, 185] on div "History Kelsey Commerford 09/09/2025 12:12 PM" at bounding box center [784, 162] width 346 height 51
type input "[PERSON_NAME]"
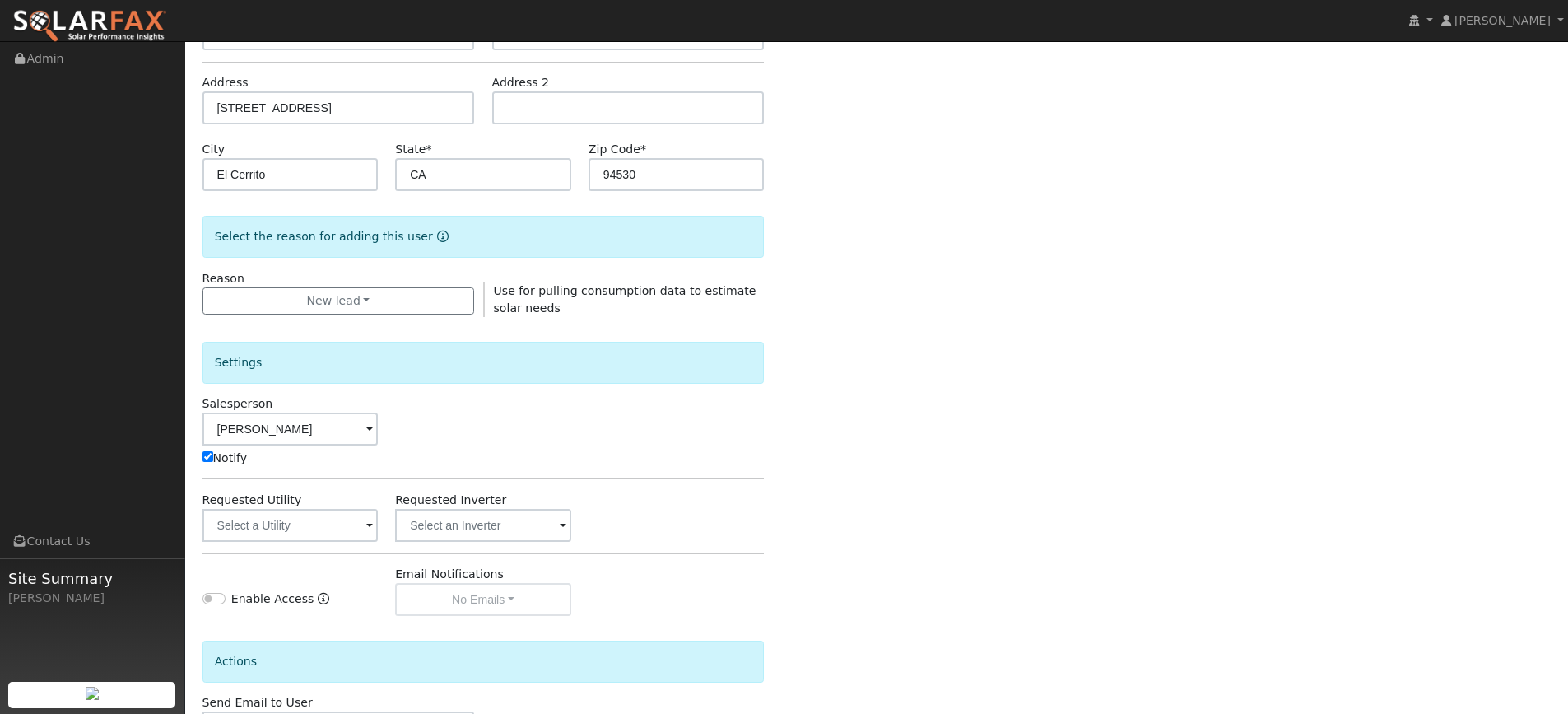
scroll to position [329, 0]
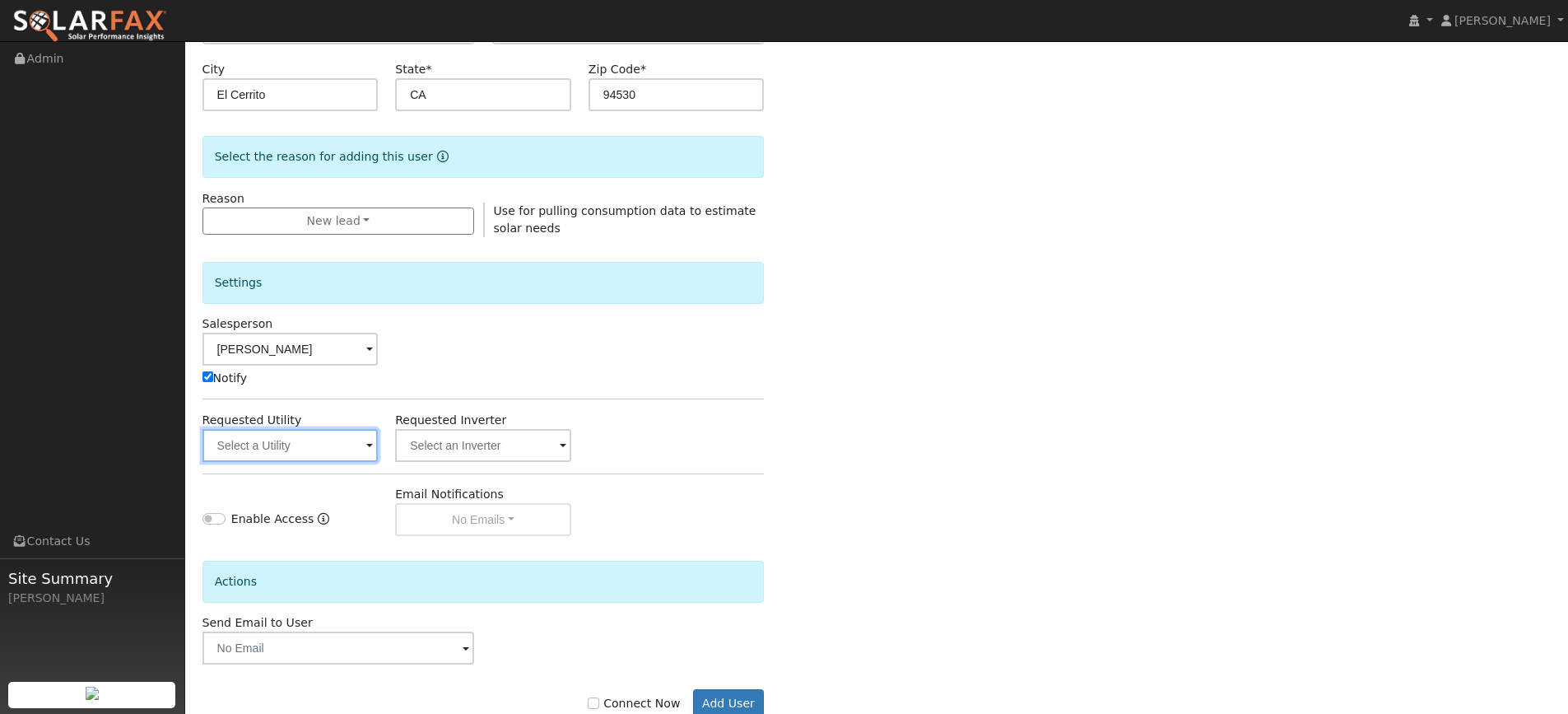
click at [356, 442] on input "text" at bounding box center [290, 445] width 176 height 33
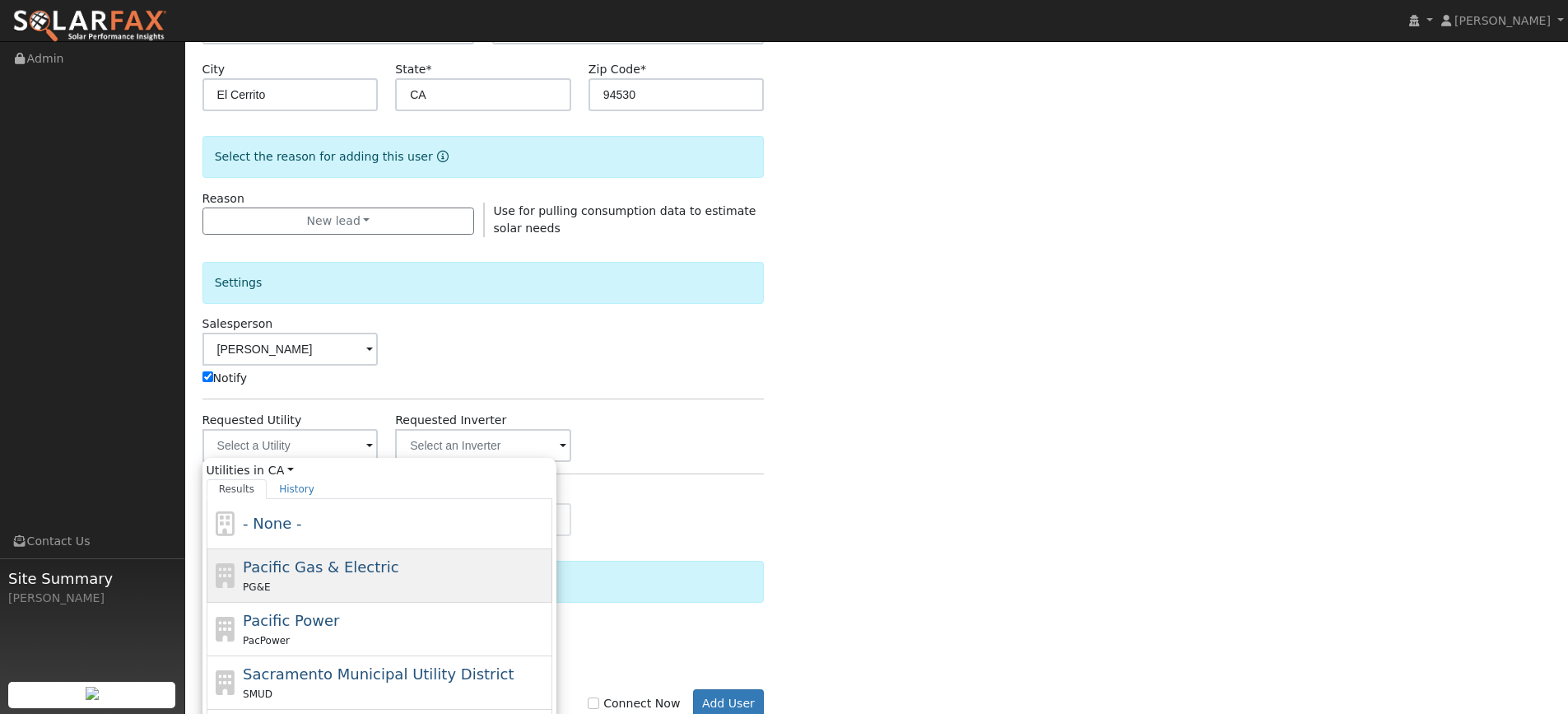
click at [398, 584] on div "PG&E" at bounding box center [395, 587] width 305 height 18
type input "Pacific Gas & Electric"
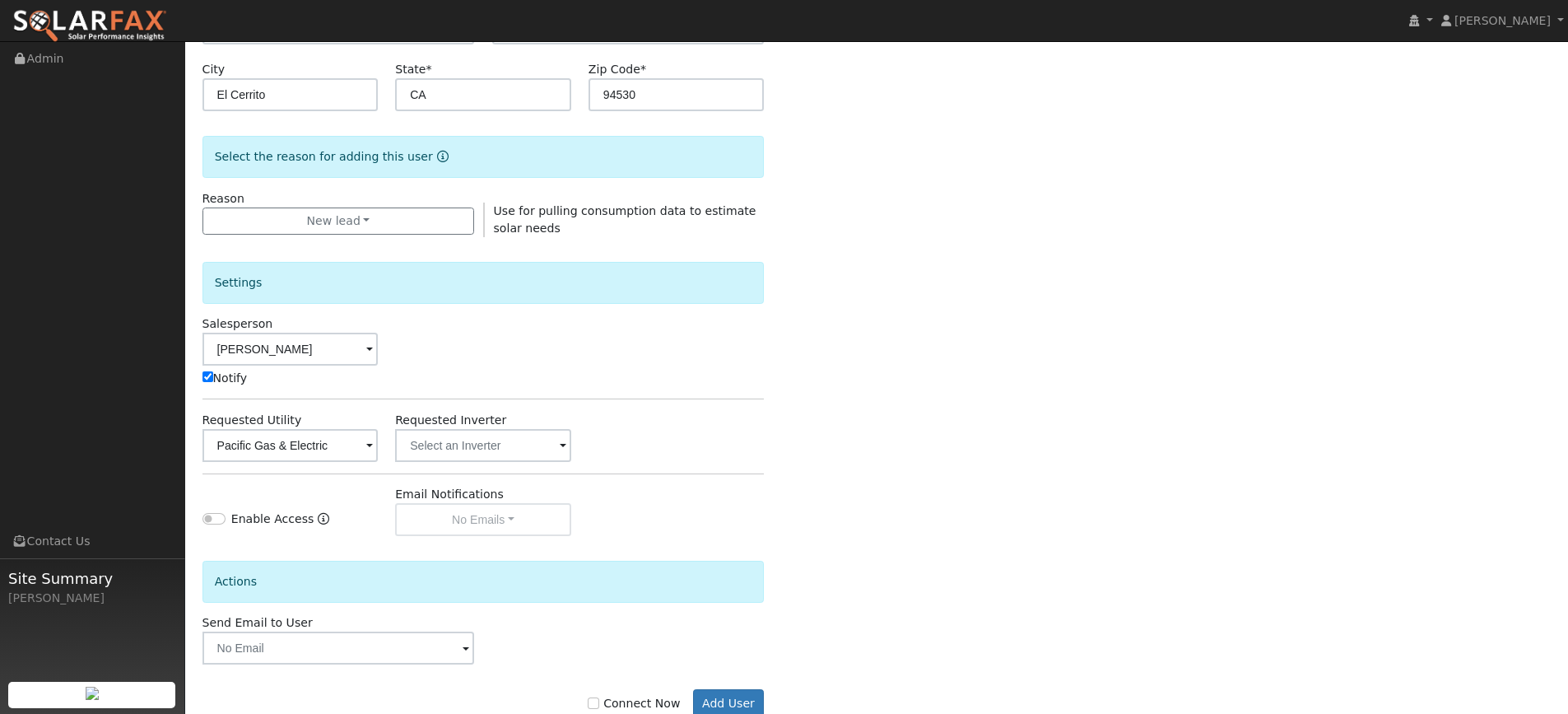
click at [614, 702] on label "Connect Now" at bounding box center [634, 703] width 92 height 18
click at [599, 702] on input "Connect Now" at bounding box center [593, 703] width 11 height 11
checkbox input "true"
click at [737, 703] on button "Add User" at bounding box center [728, 703] width 71 height 28
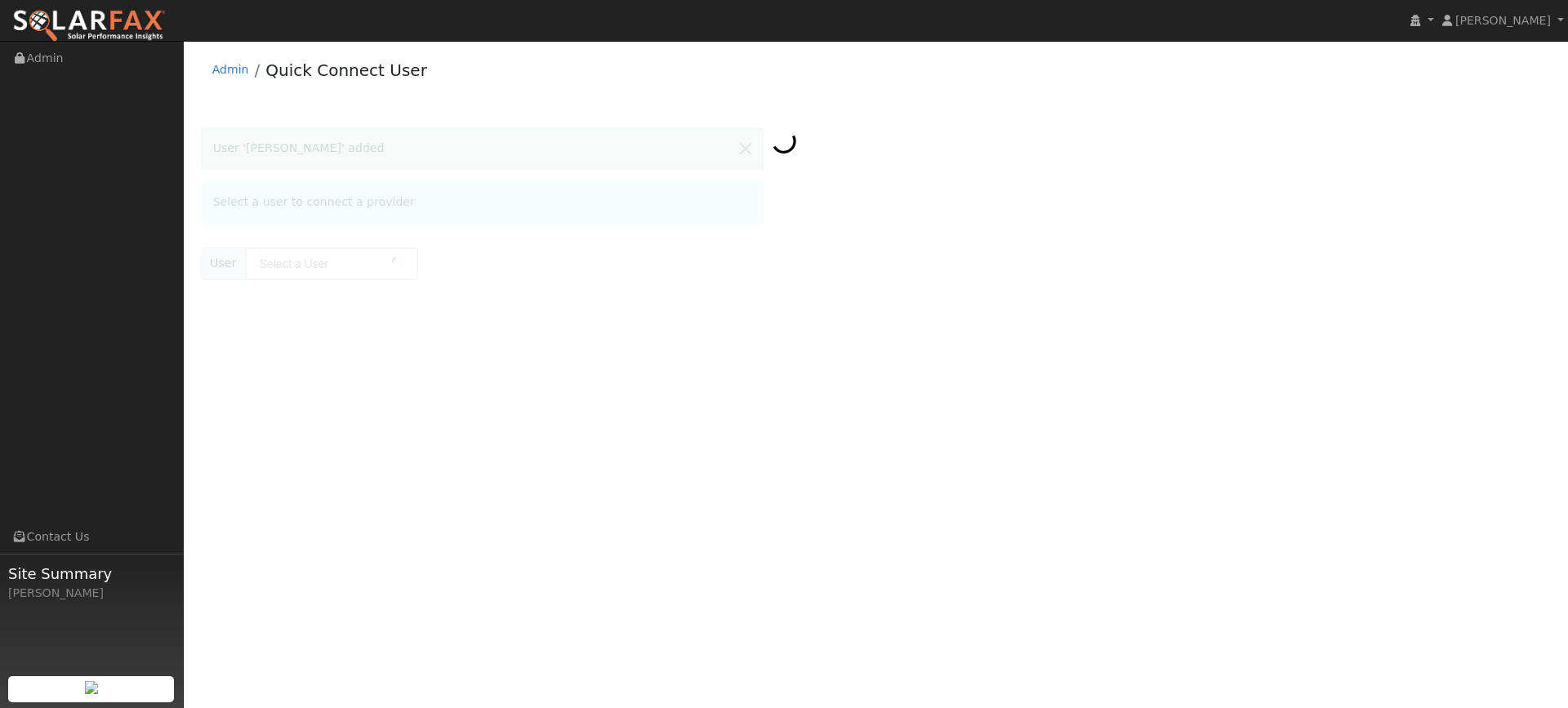
type input "[PERSON_NAME]"
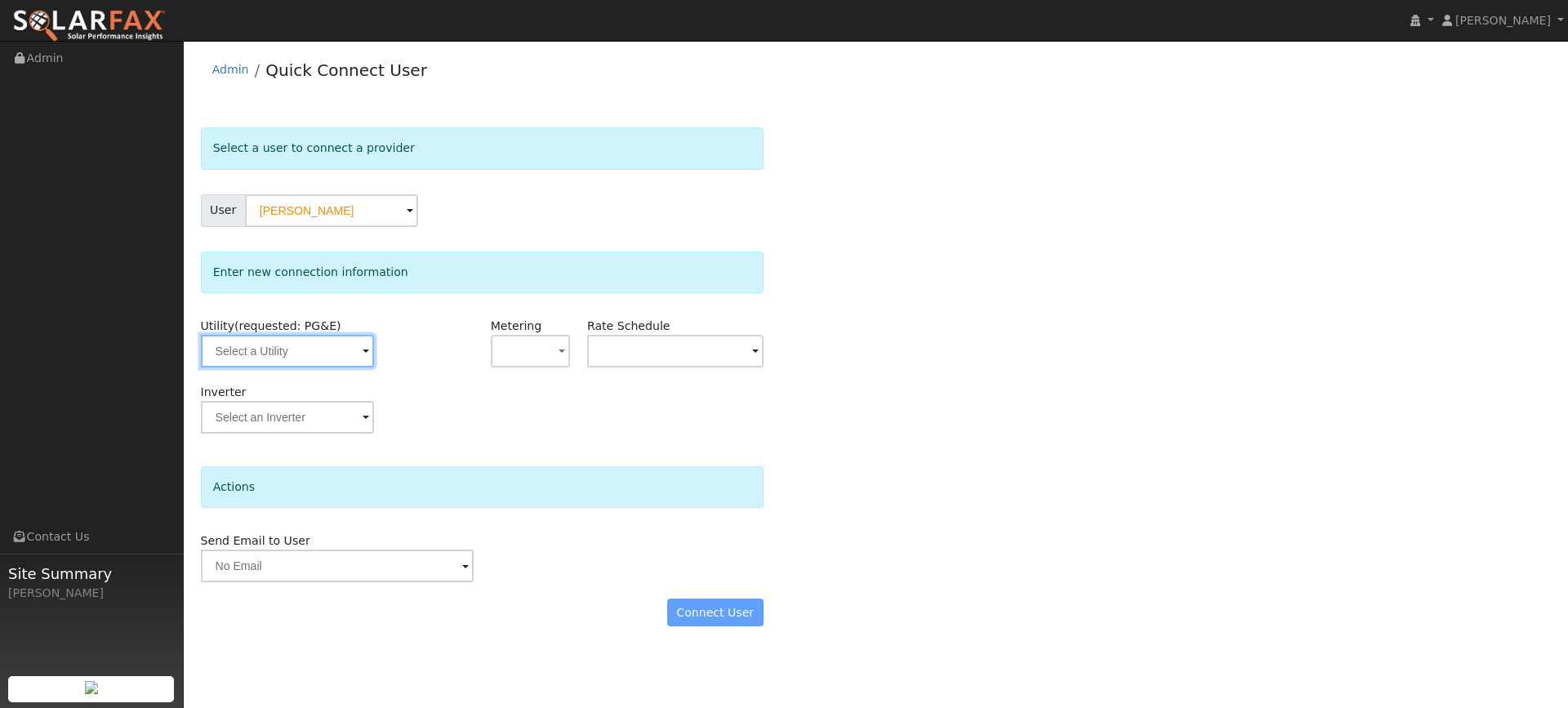
click at [260, 347] on input "text" at bounding box center [287, 350] width 173 height 32
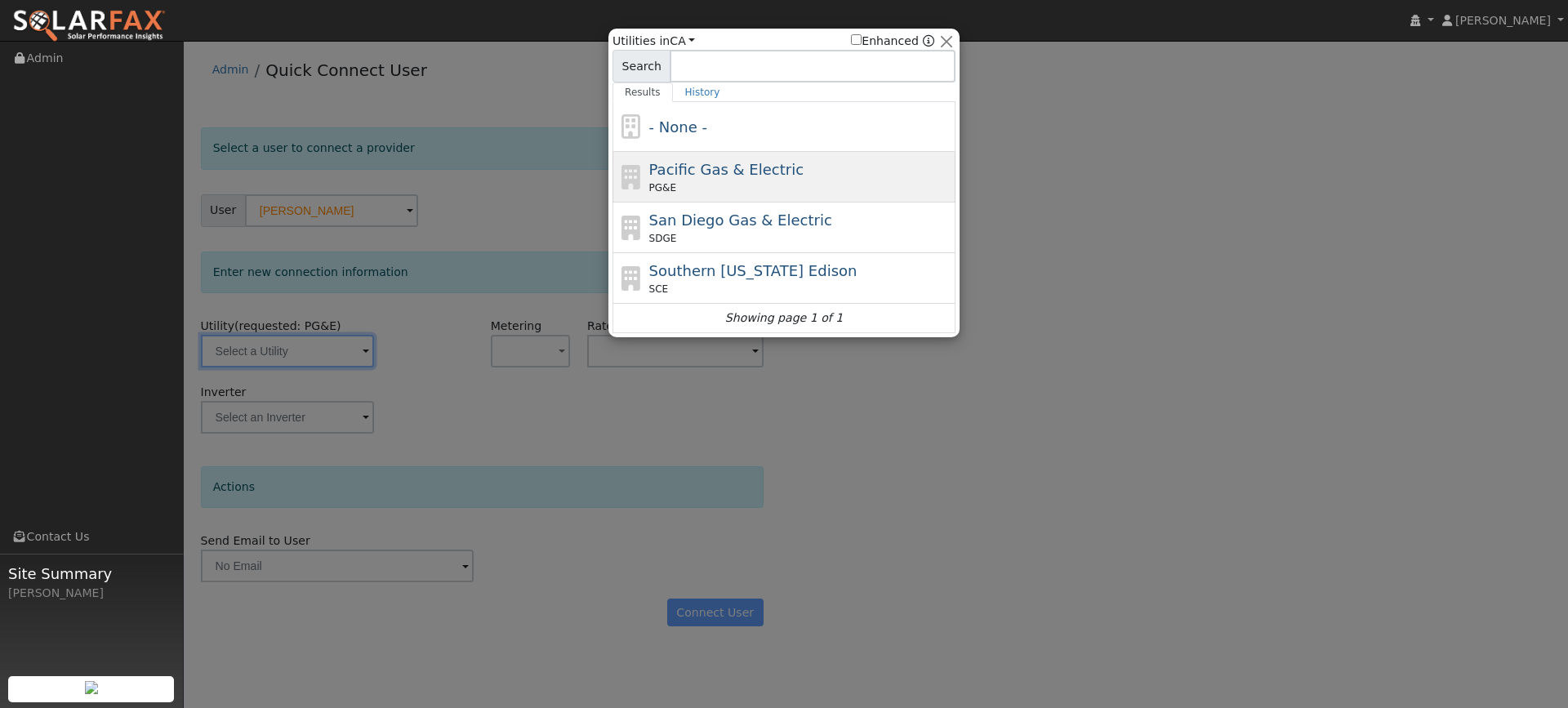
click at [758, 169] on span "Pacific Gas & Electric" at bounding box center [726, 170] width 154 height 18
type input "PG&E"
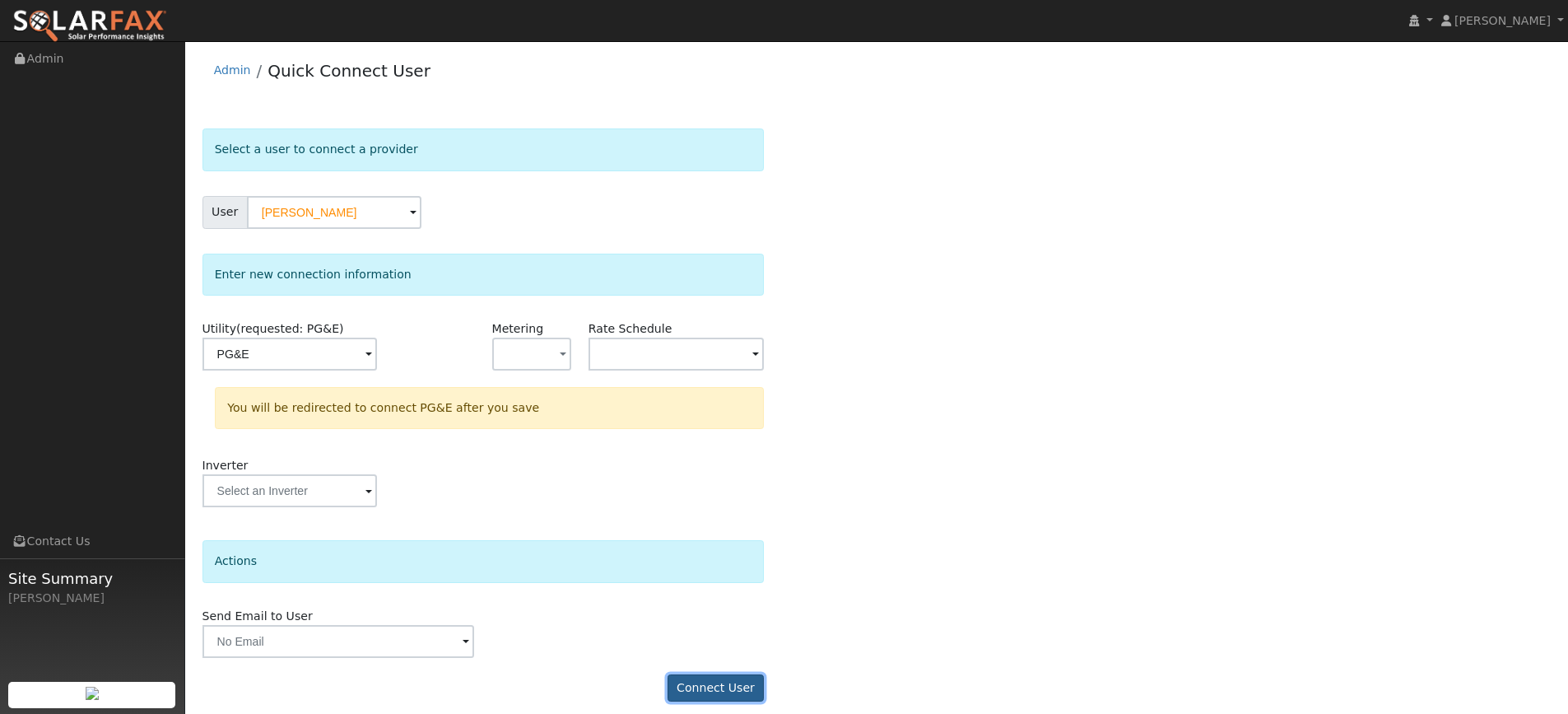
click at [718, 692] on button "Connect User" at bounding box center [716, 688] width 97 height 28
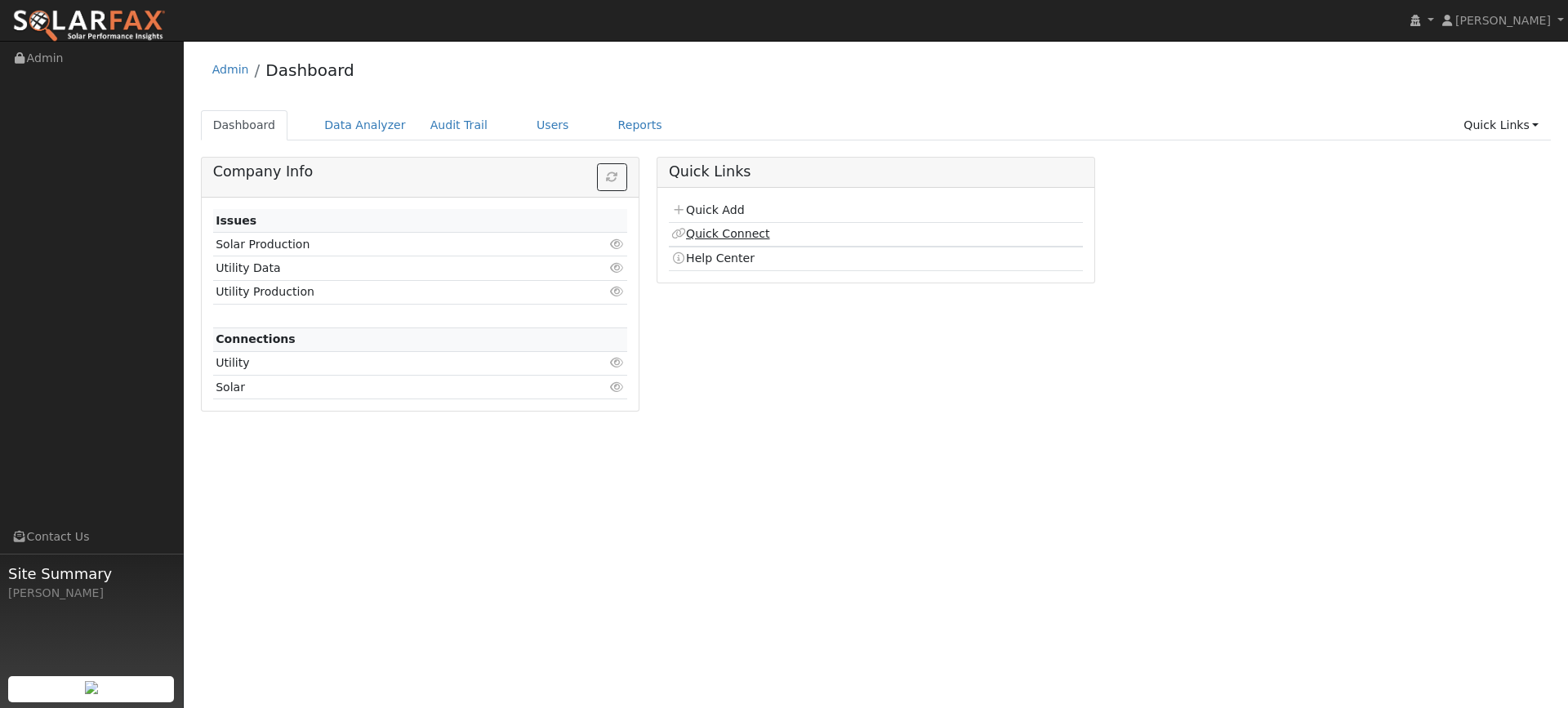
click at [732, 228] on link "Quick Connect" at bounding box center [721, 233] width 98 height 13
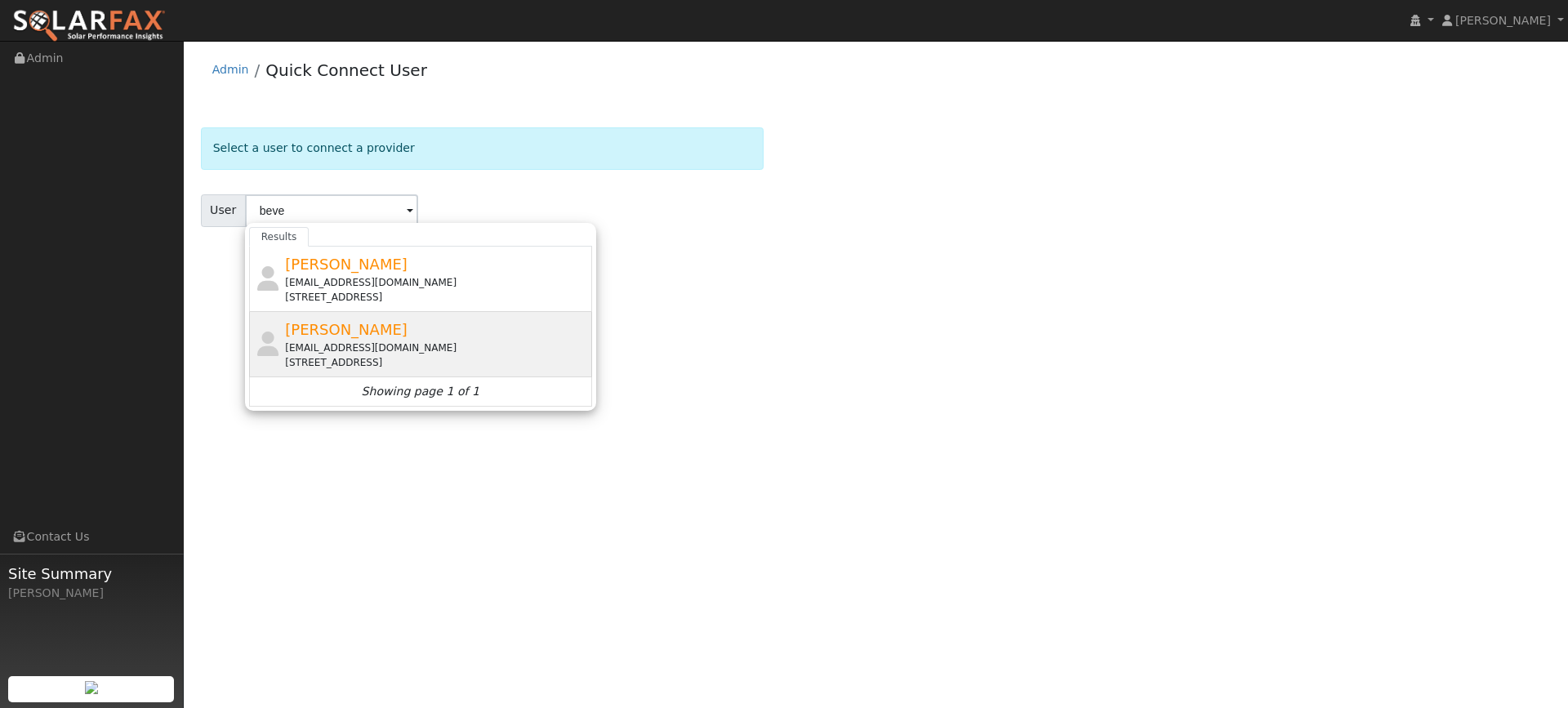
click at [496, 346] on div "[EMAIL_ADDRESS][DOMAIN_NAME]" at bounding box center [437, 347] width 303 height 15
type input "[PERSON_NAME]"
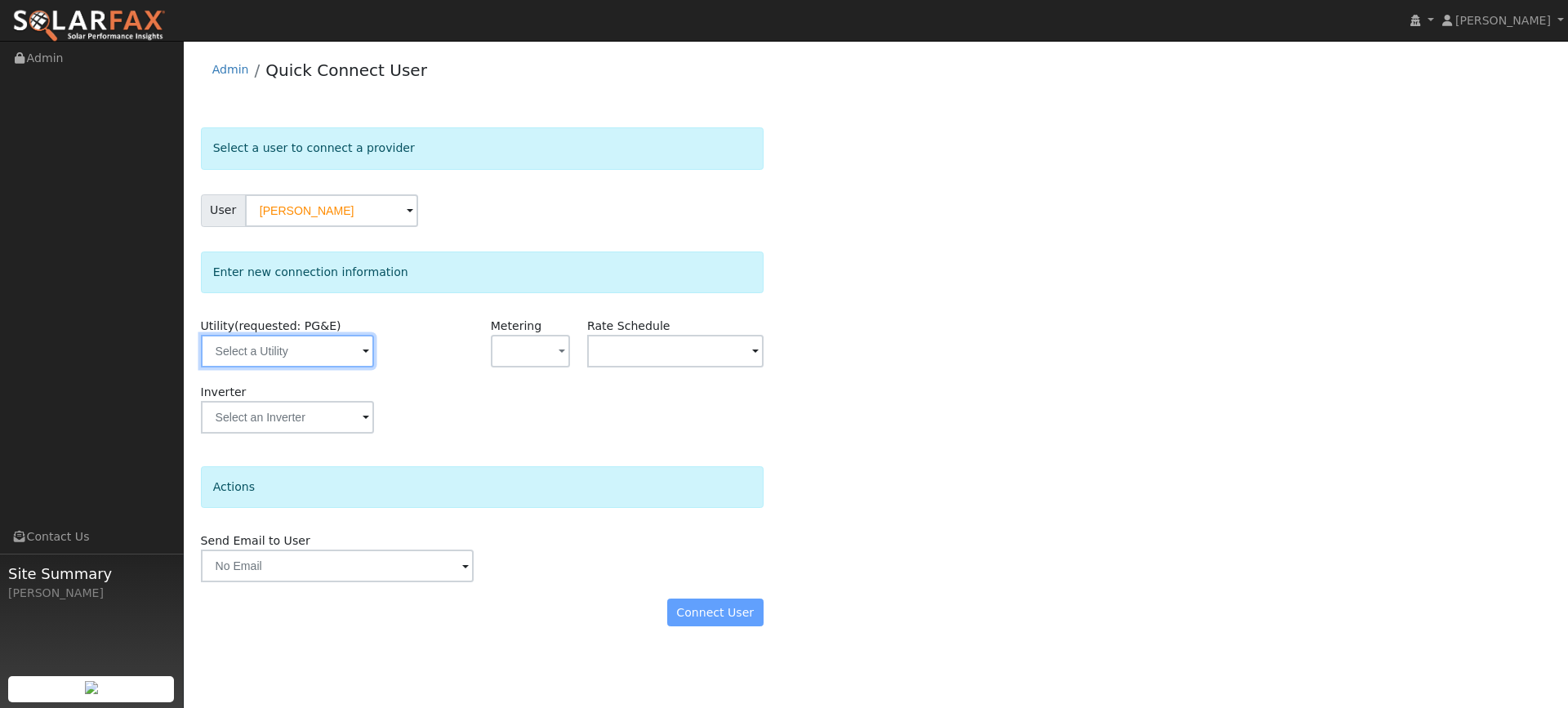
click at [360, 339] on input "text" at bounding box center [287, 350] width 173 height 32
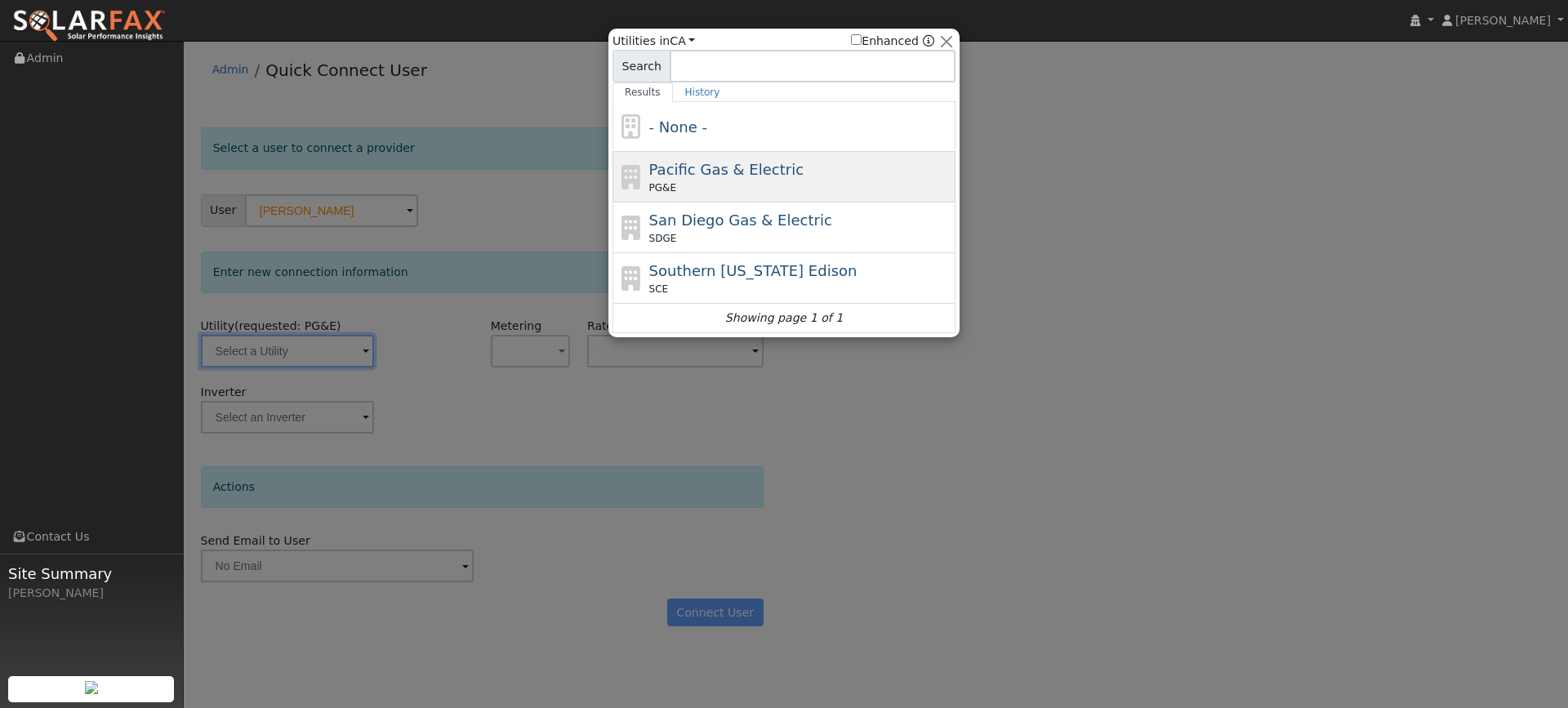
click at [730, 193] on div "PG&E" at bounding box center [800, 187] width 303 height 15
type input "PG&E"
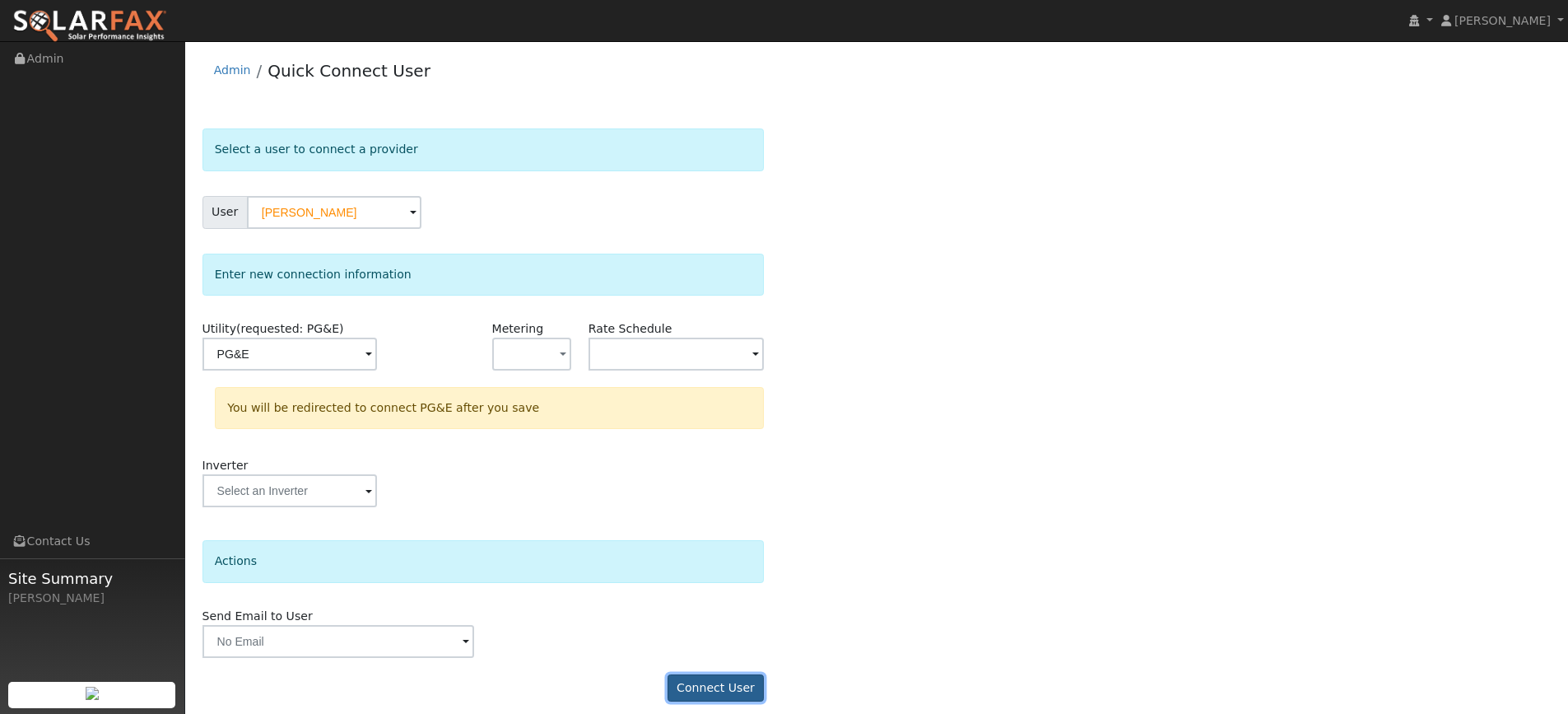
click at [754, 678] on button "Connect User" at bounding box center [716, 688] width 97 height 28
